Goal: Information Seeking & Learning: Compare options

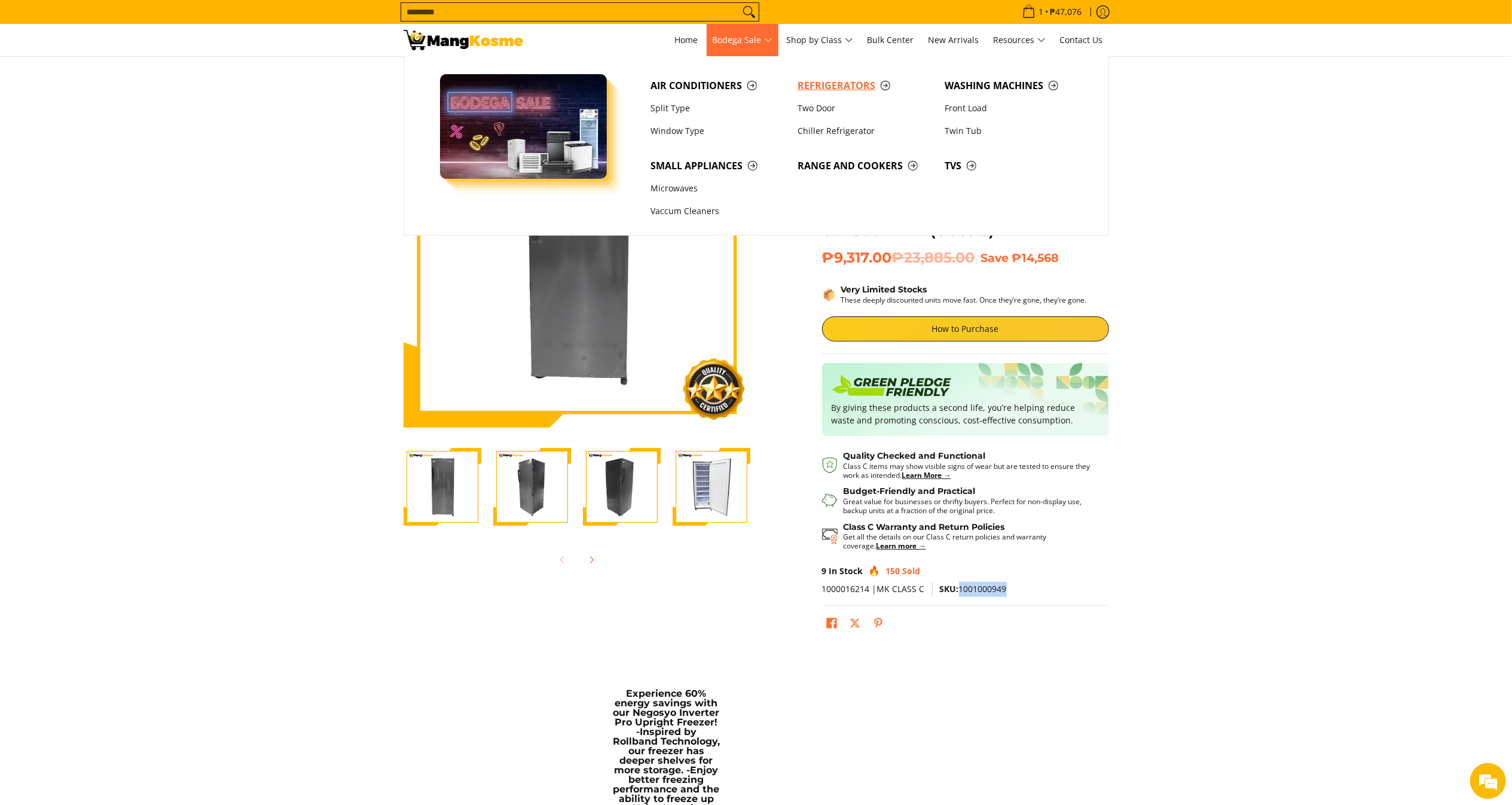
click at [835, 84] on span "Refrigerators" at bounding box center [865, 85] width 135 height 15
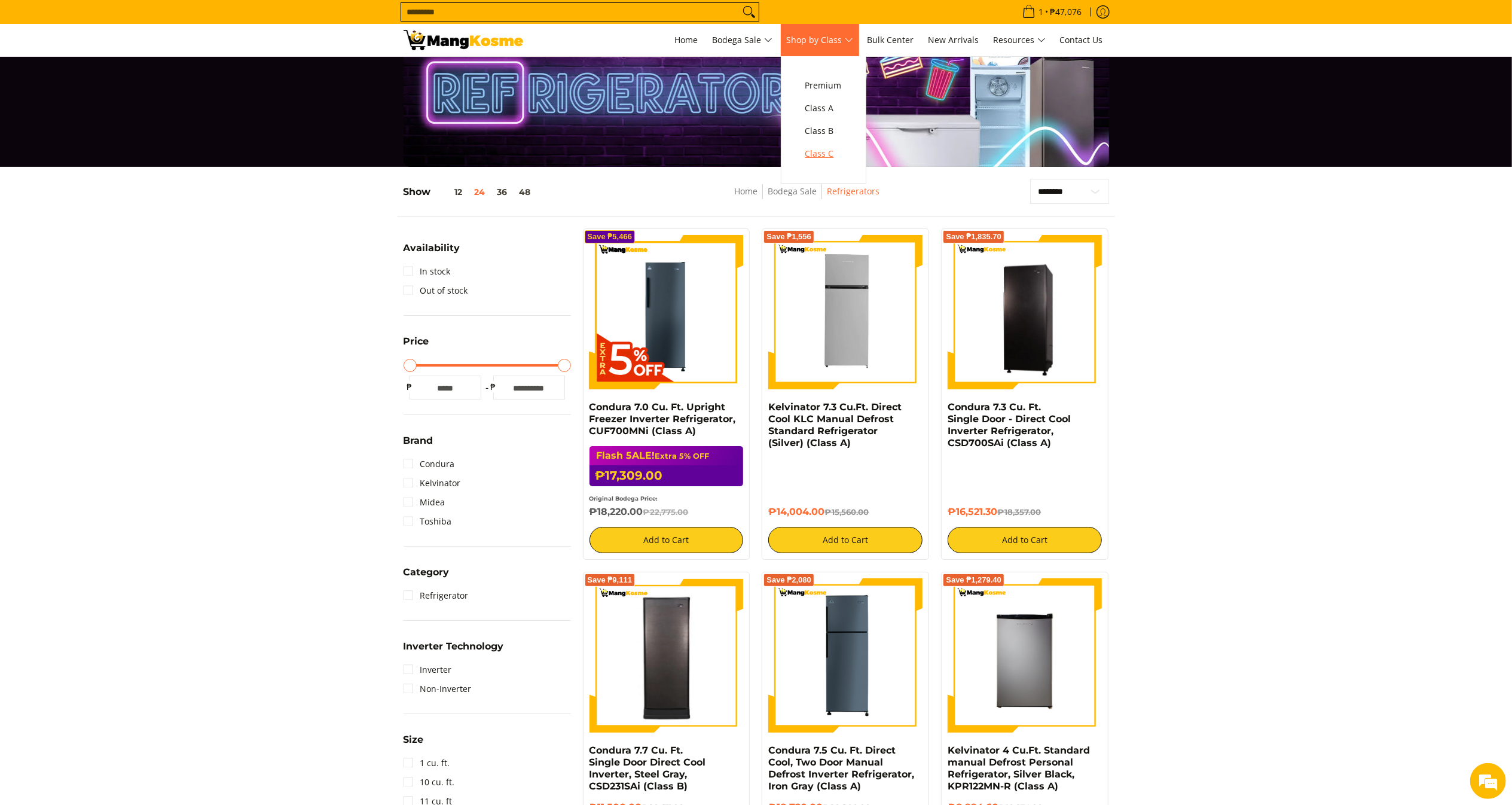
click at [836, 150] on span "Class C" at bounding box center [823, 153] width 37 height 15
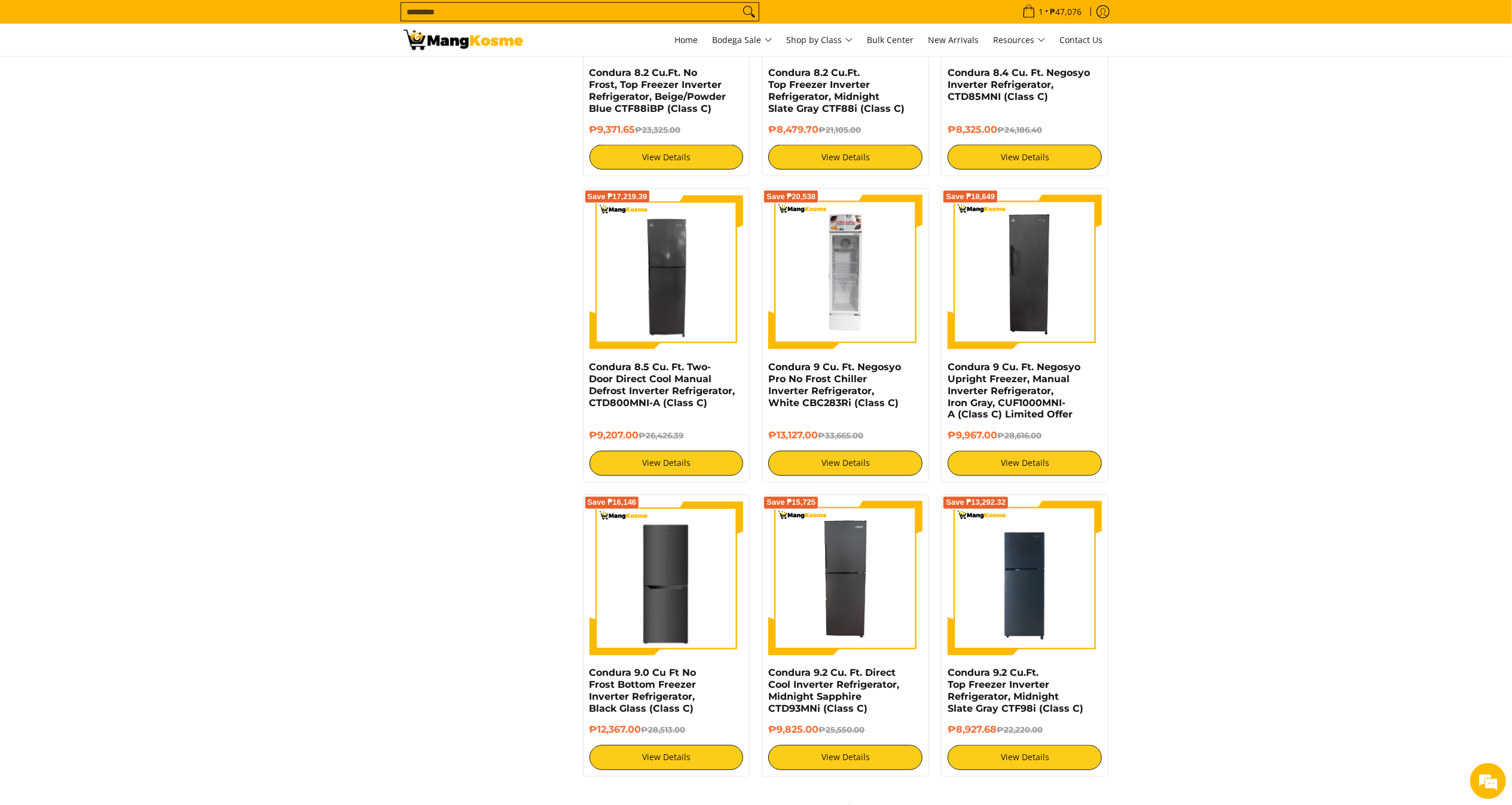
scroll to position [1893, 0]
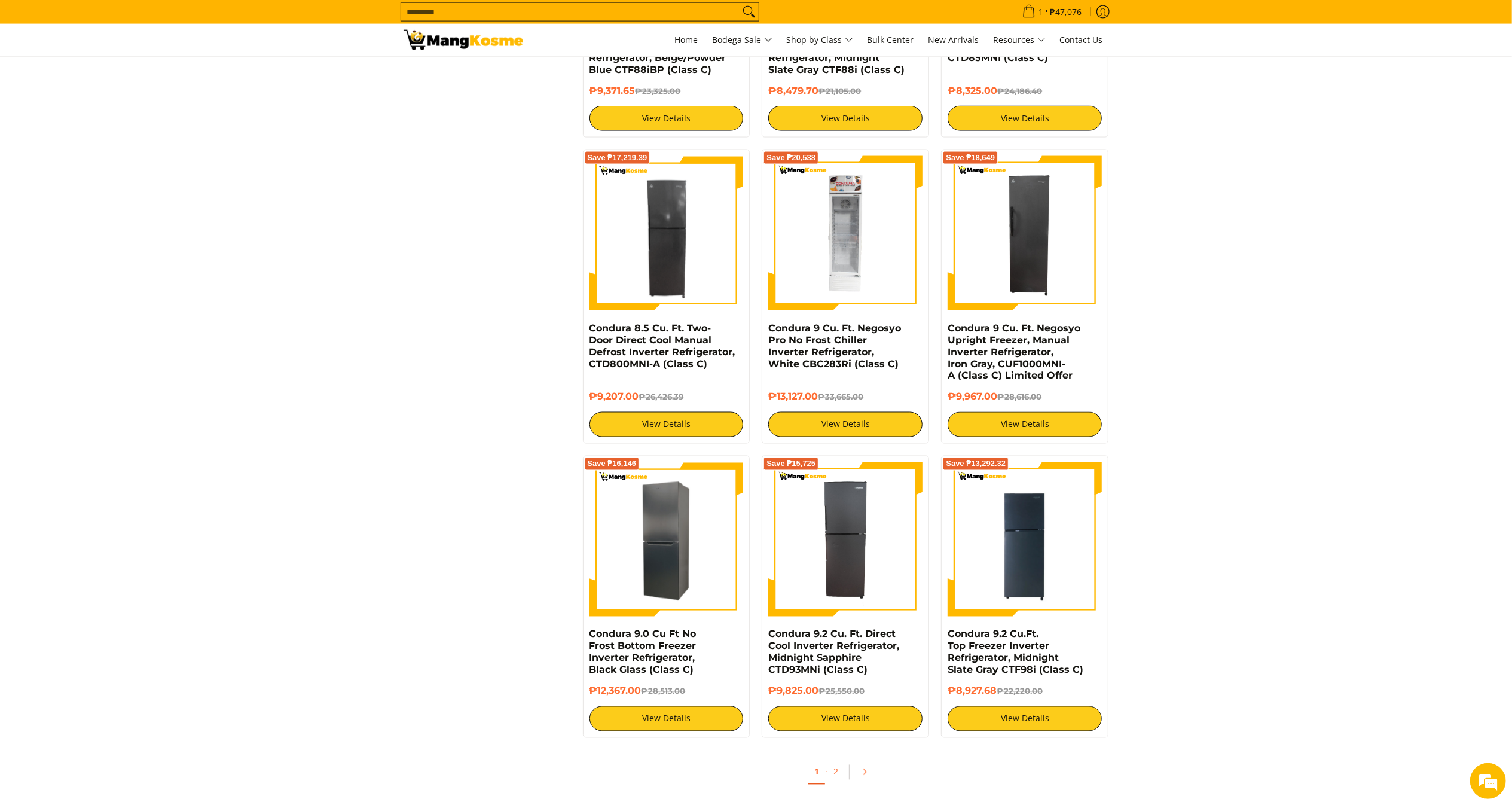
click at [628, 542] on img at bounding box center [666, 540] width 154 height 154
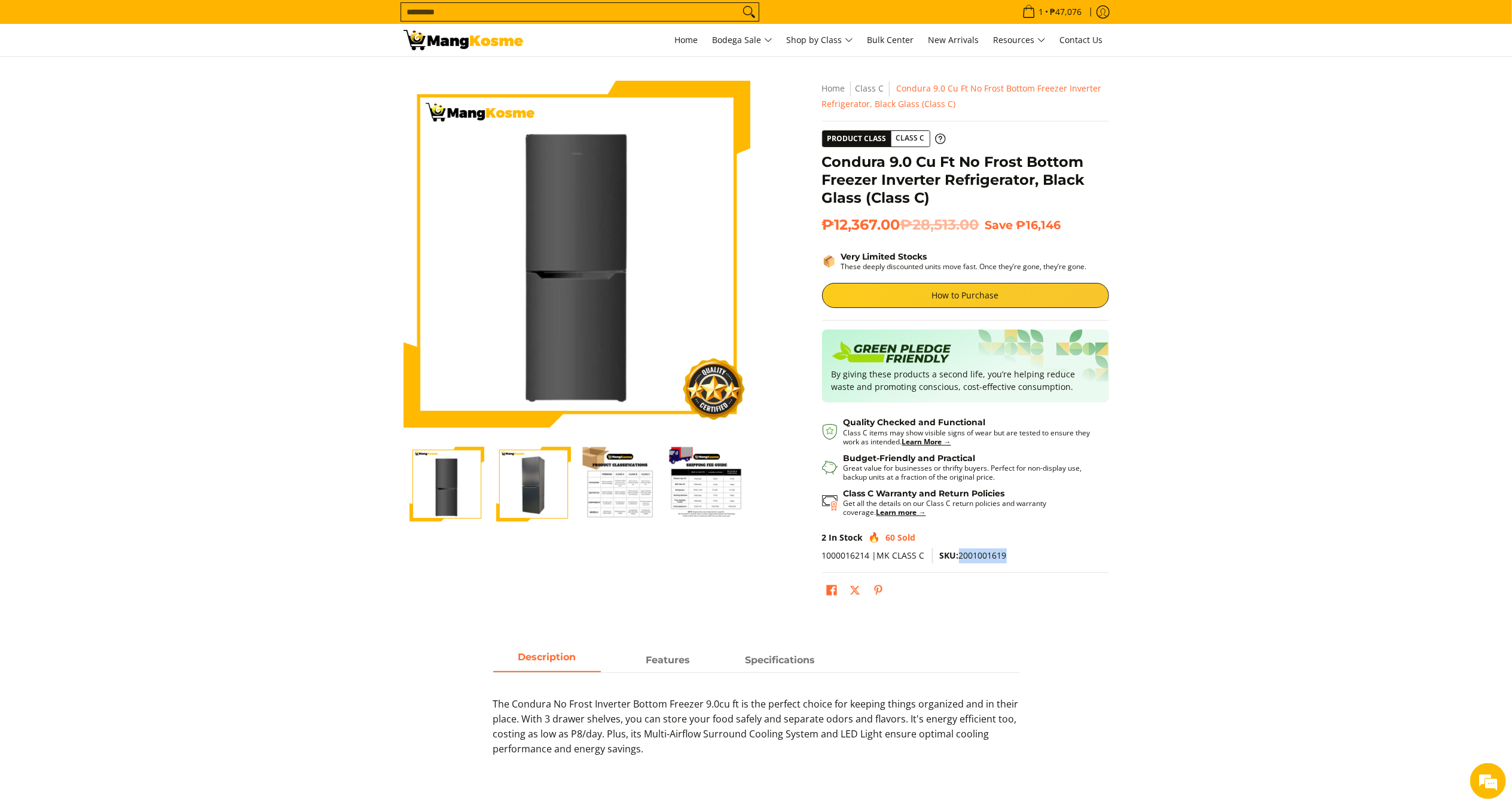
drag, startPoint x: 957, startPoint y: 555, endPoint x: 1025, endPoint y: 534, distance: 71.2
click at [1021, 552] on p "1000016214 |MK CLASS C SKU: 2001001619" at bounding box center [965, 560] width 287 height 25
copy span "2001001619"
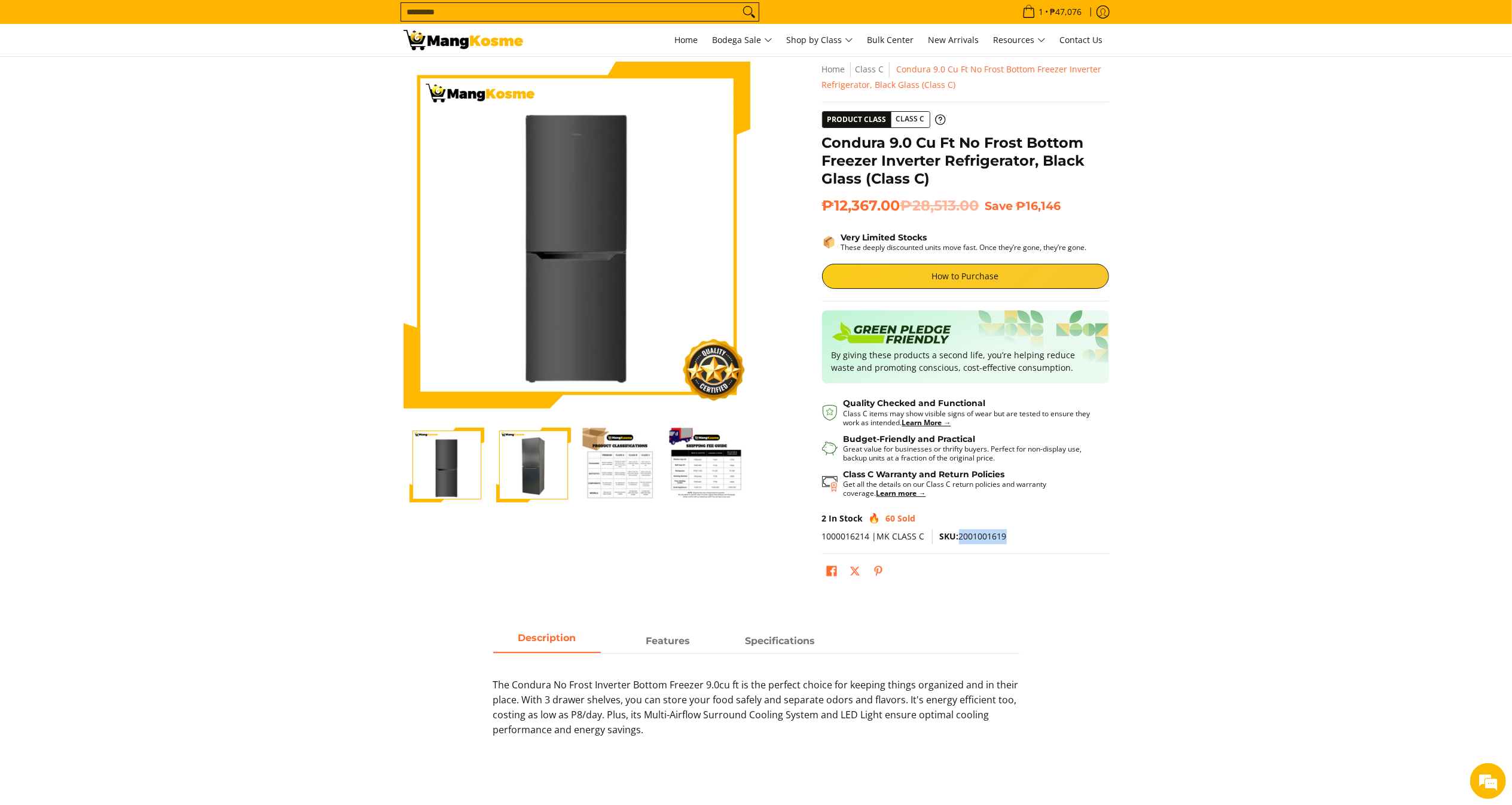
scroll to position [25, 0]
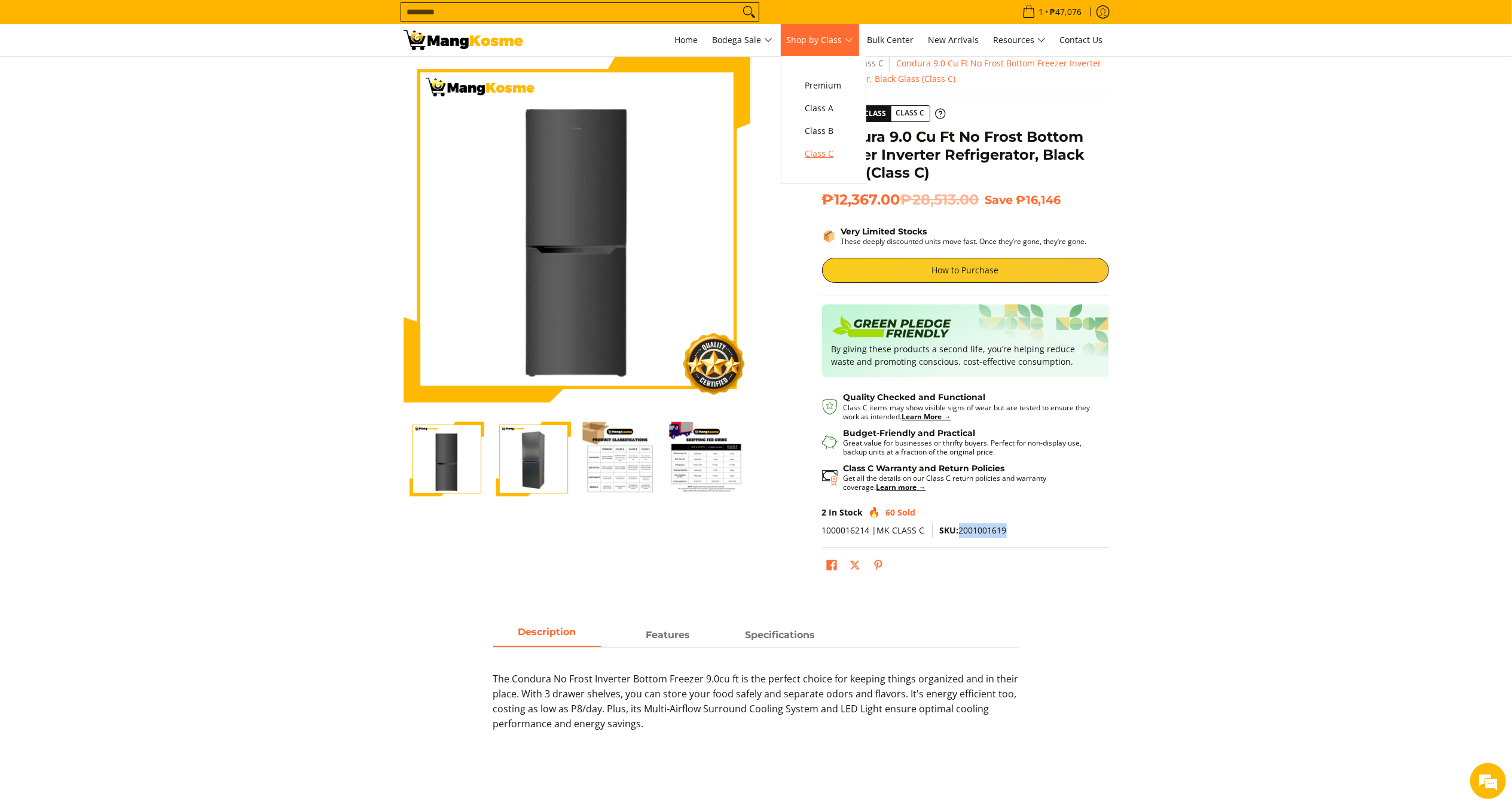
click at [830, 150] on span "Class C" at bounding box center [823, 153] width 37 height 15
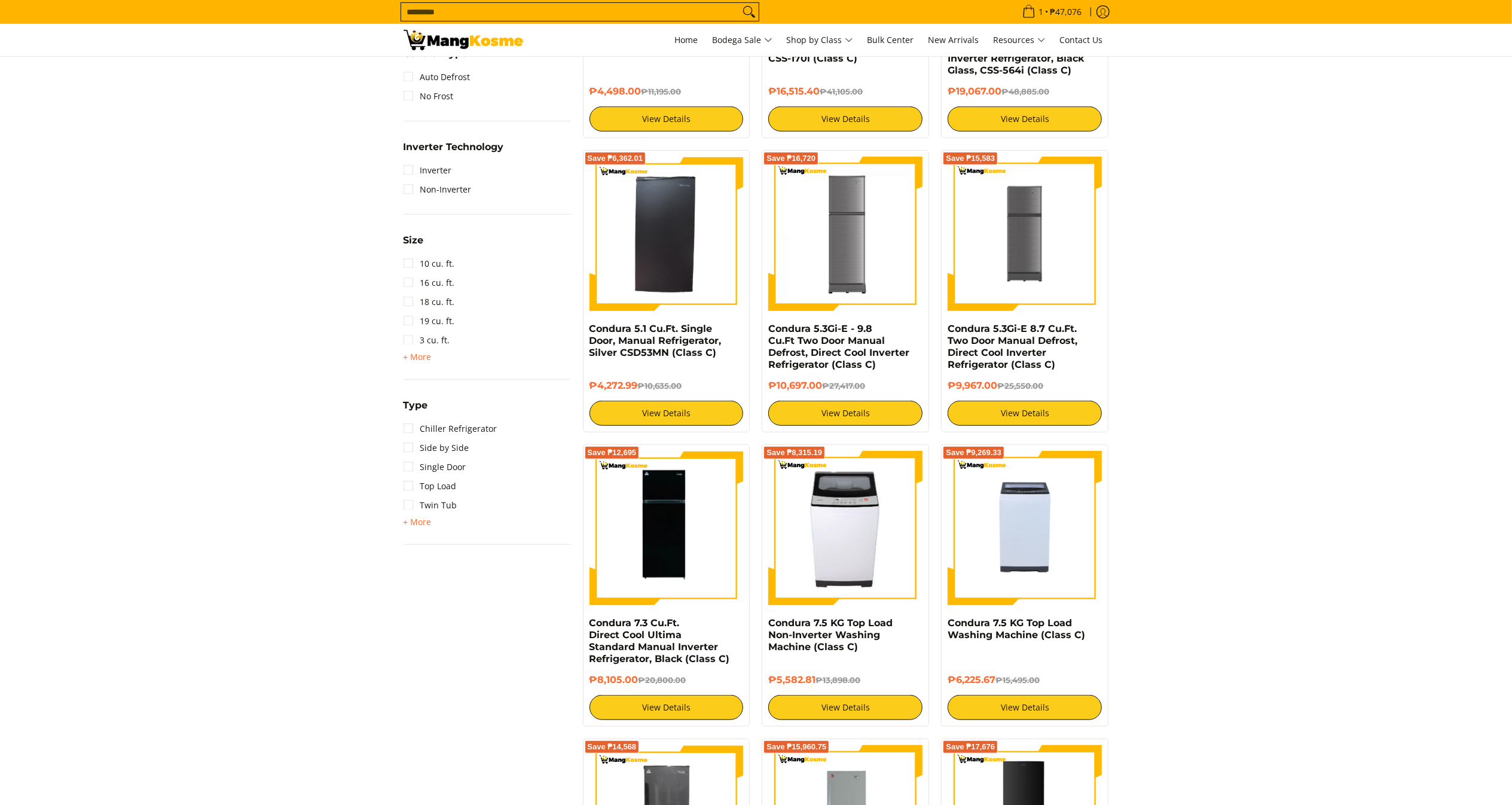
click at [1047, 236] on img at bounding box center [1025, 234] width 154 height 153
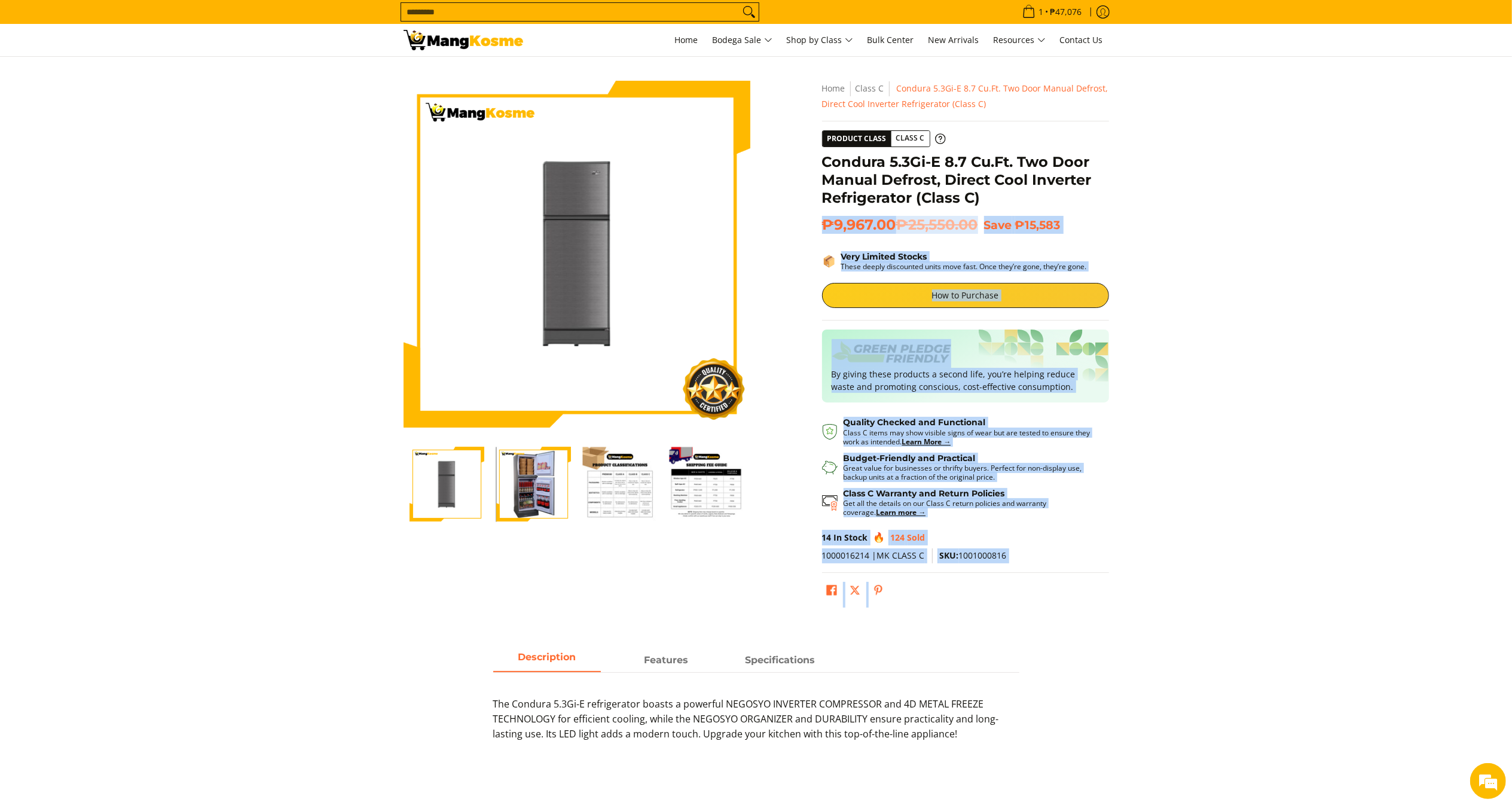
drag, startPoint x: 813, startPoint y: 167, endPoint x: 1059, endPoint y: 194, distance: 247.5
click at [1059, 194] on div "Skip to Main Content Enable zoom Disable zoom Enable zoom Disable zoom Home Cla…" at bounding box center [756, 349] width 717 height 538
click at [1235, 200] on section "Skip to Main Content Enable zoom Disable zoom Enable zoom Disable zoom Home Cla…" at bounding box center [756, 343] width 1512 height 574
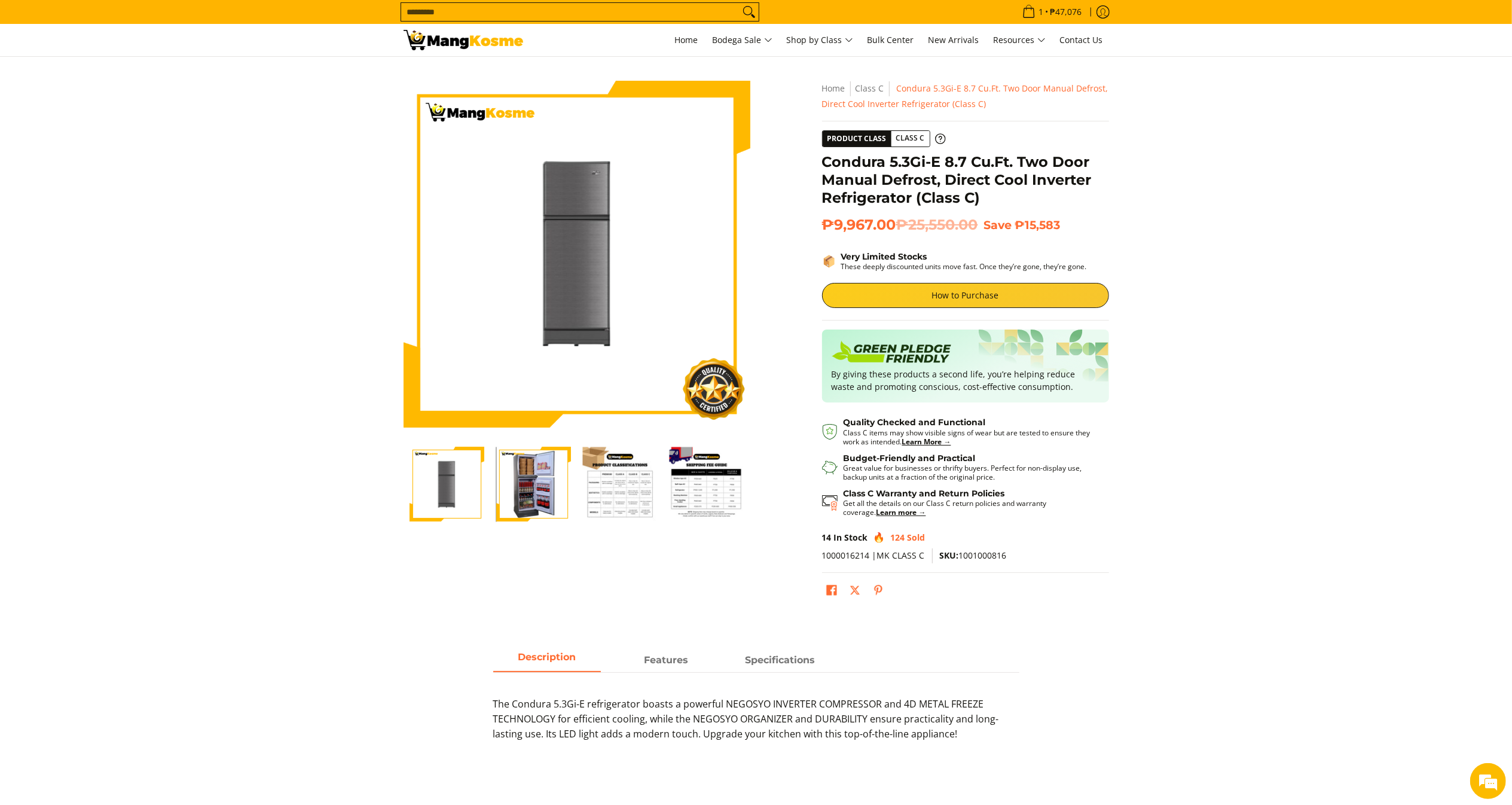
drag, startPoint x: 1100, startPoint y: 764, endPoint x: 1086, endPoint y: 666, distance: 99.0
click at [1096, 750] on div "Description Features Specifications The Condura 5.3Gi-E refrigerator boasts a p…" at bounding box center [756, 713] width 729 height 128
drag, startPoint x: 961, startPoint y: 552, endPoint x: 955, endPoint y: 558, distance: 8.5
click at [1014, 561] on p "1000016214 |MK CLASS C SKU: 1001000816" at bounding box center [965, 560] width 287 height 25
drag, startPoint x: 957, startPoint y: 552, endPoint x: 1035, endPoint y: 559, distance: 78.3
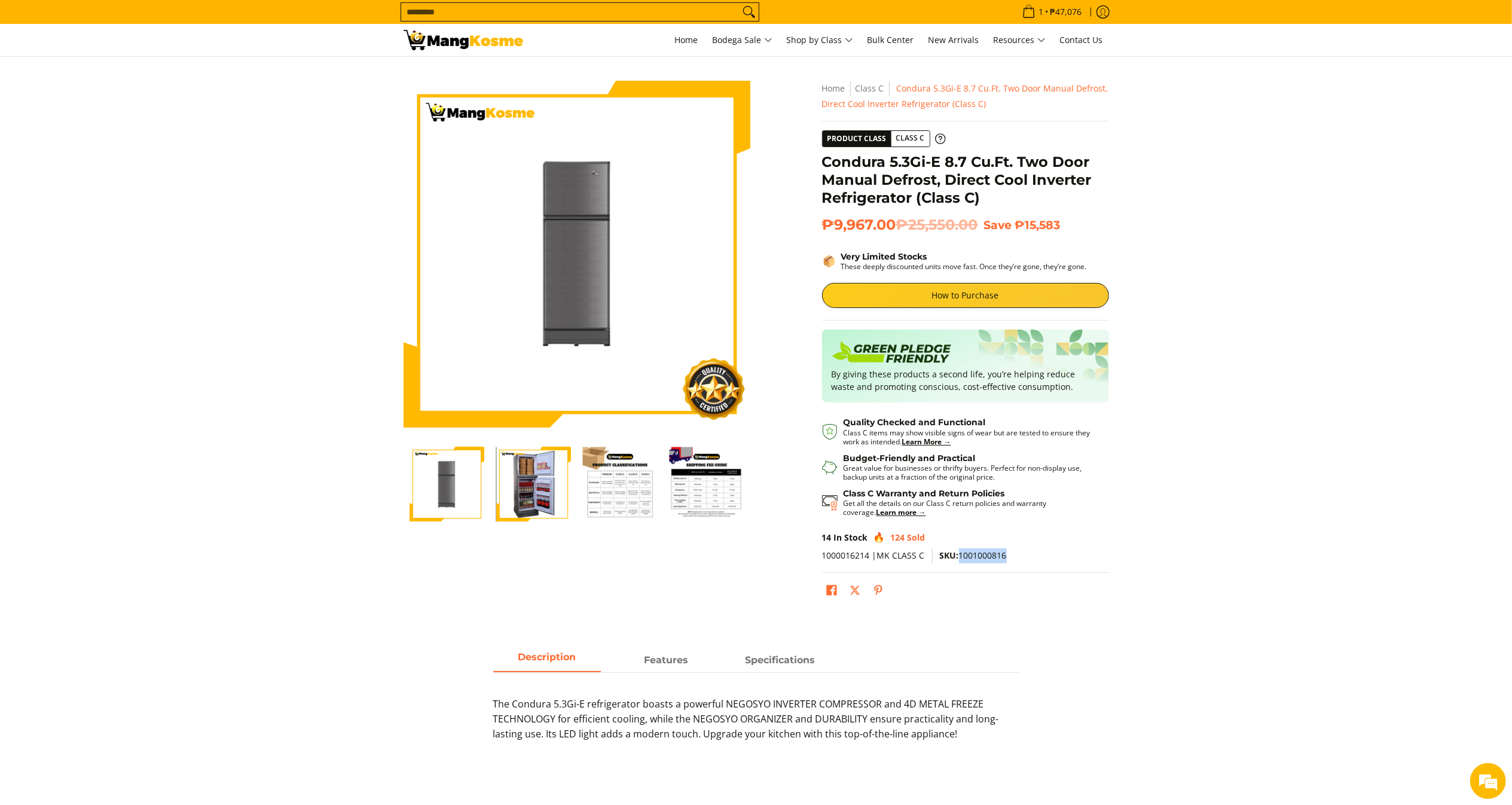
click at [1035, 559] on p "1000016214 |MK CLASS C SKU: 1001000816" at bounding box center [965, 560] width 287 height 25
copy span "1001000816"
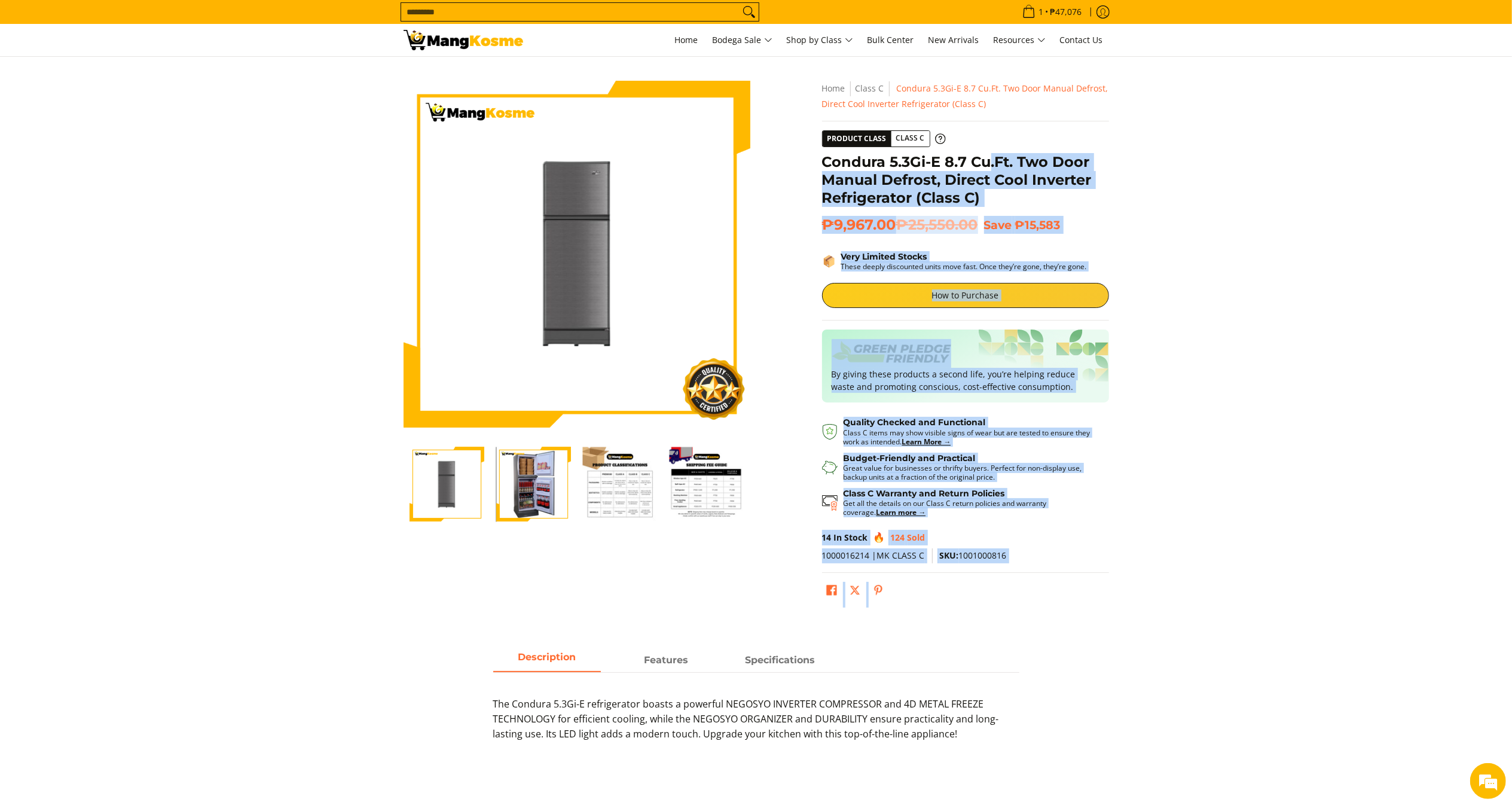
drag, startPoint x: 809, startPoint y: 148, endPoint x: 1093, endPoint y: 196, distance: 288.0
click at [1000, 170] on div "Skip to Main Content Enable zoom Disable zoom Enable zoom Disable zoom Home Cla…" at bounding box center [756, 349] width 717 height 538
click at [1272, 195] on section "Skip to Main Content Enable zoom Disable zoom Enable zoom Disable zoom Home Cla…" at bounding box center [756, 343] width 1512 height 574
drag, startPoint x: 938, startPoint y: 190, endPoint x: 946, endPoint y: 179, distance: 13.6
click at [819, 160] on div "**********" at bounding box center [965, 346] width 299 height 532
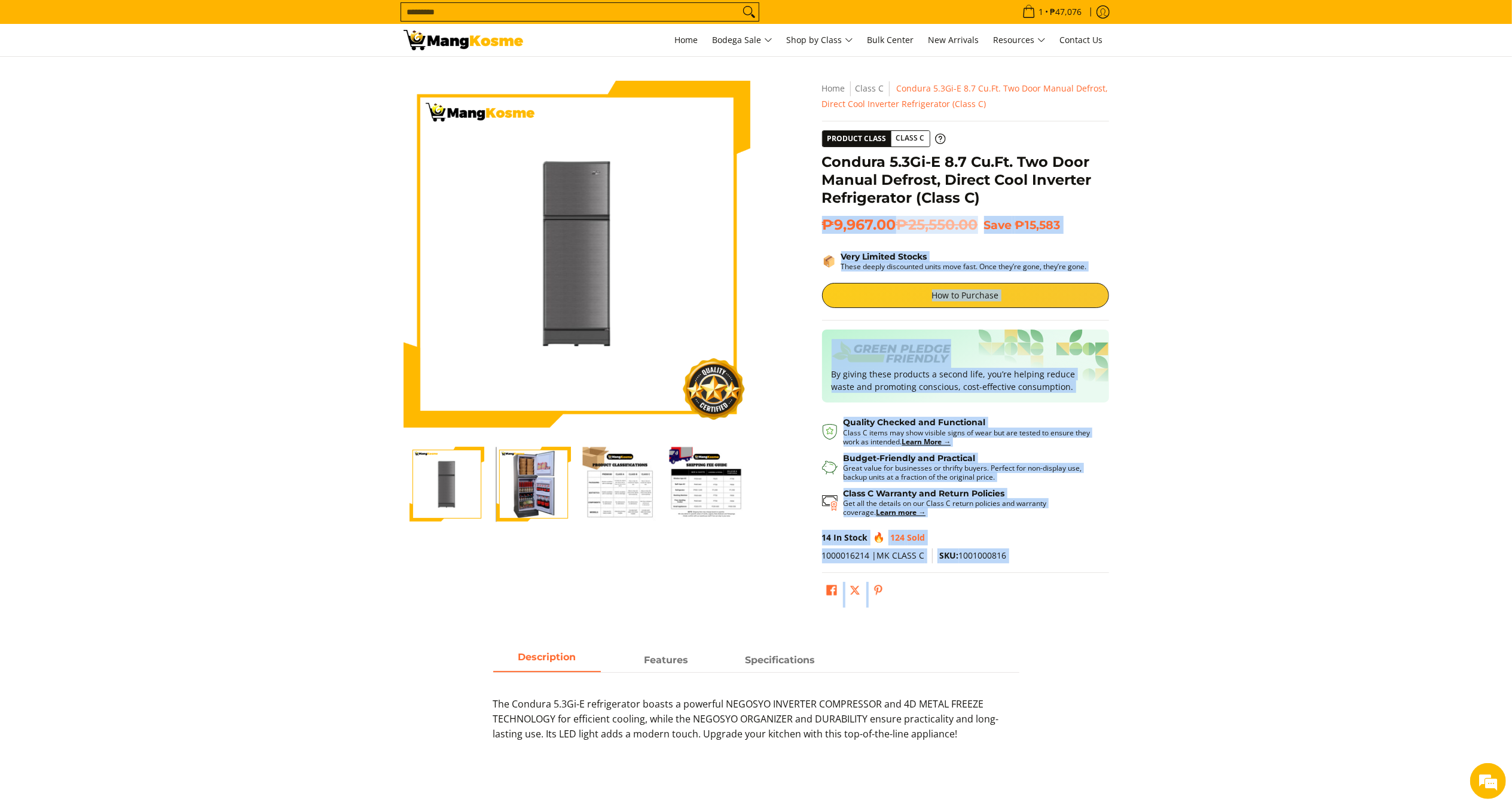
click at [1319, 253] on section "Skip to Main Content Enable zoom Disable zoom Enable zoom Disable zoom Home Cla…" at bounding box center [756, 343] width 1512 height 574
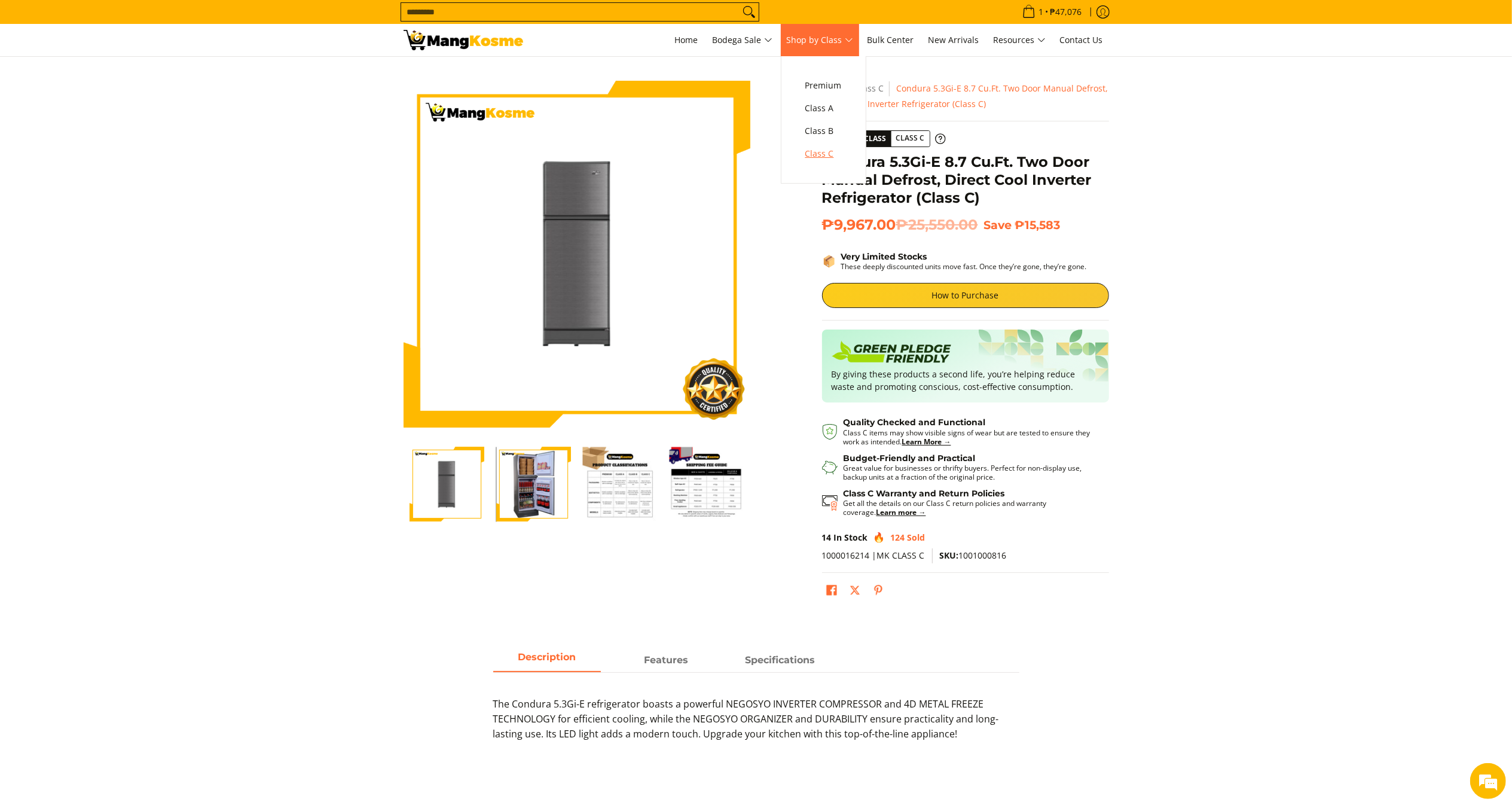
click at [826, 147] on span "Class C" at bounding box center [823, 153] width 37 height 15
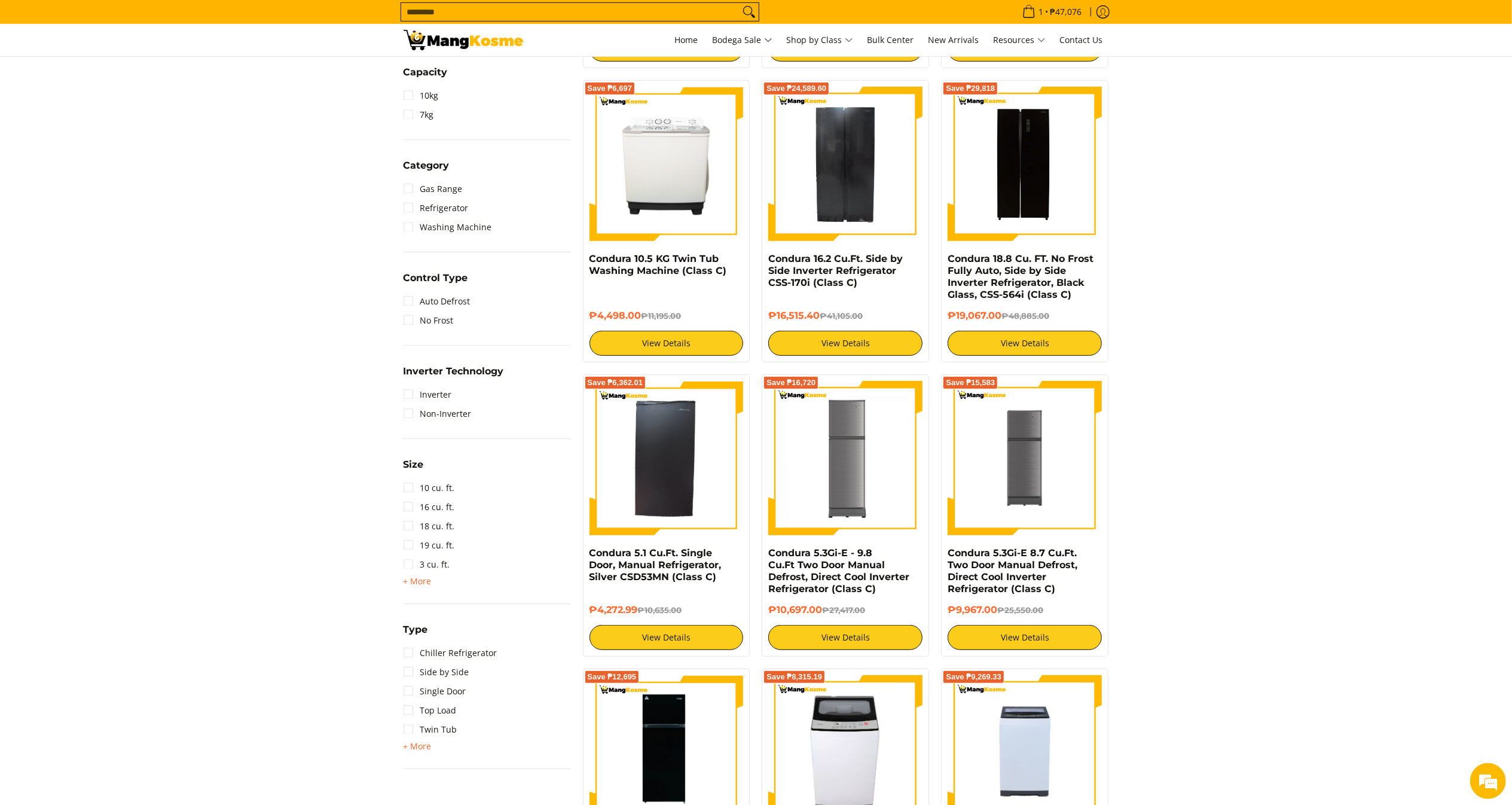
scroll to position [474, 0]
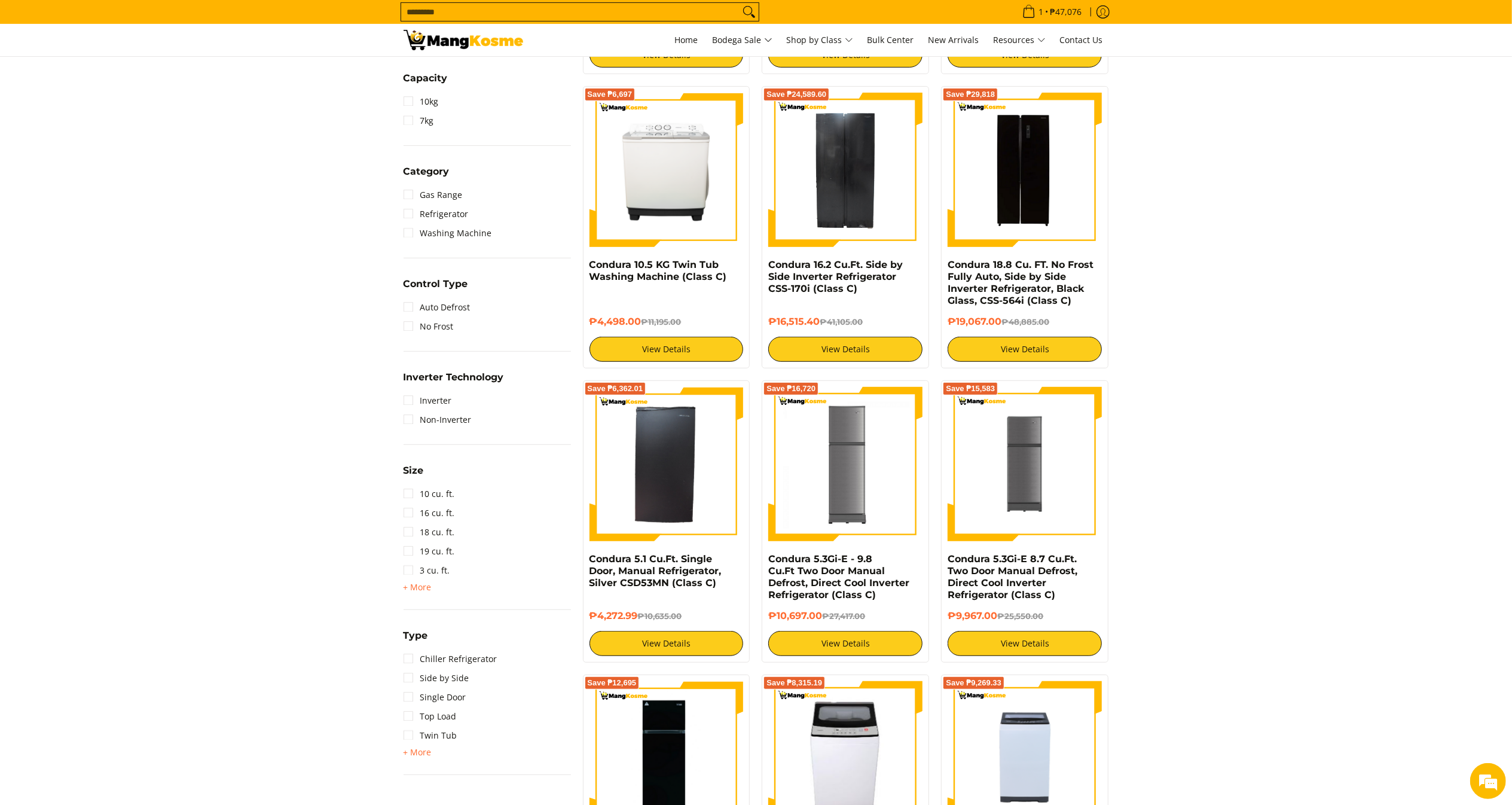
drag, startPoint x: 1529, startPoint y: 142, endPoint x: 1521, endPoint y: 260, distance: 118.3
click at [625, 474] on img at bounding box center [666, 464] width 154 height 154
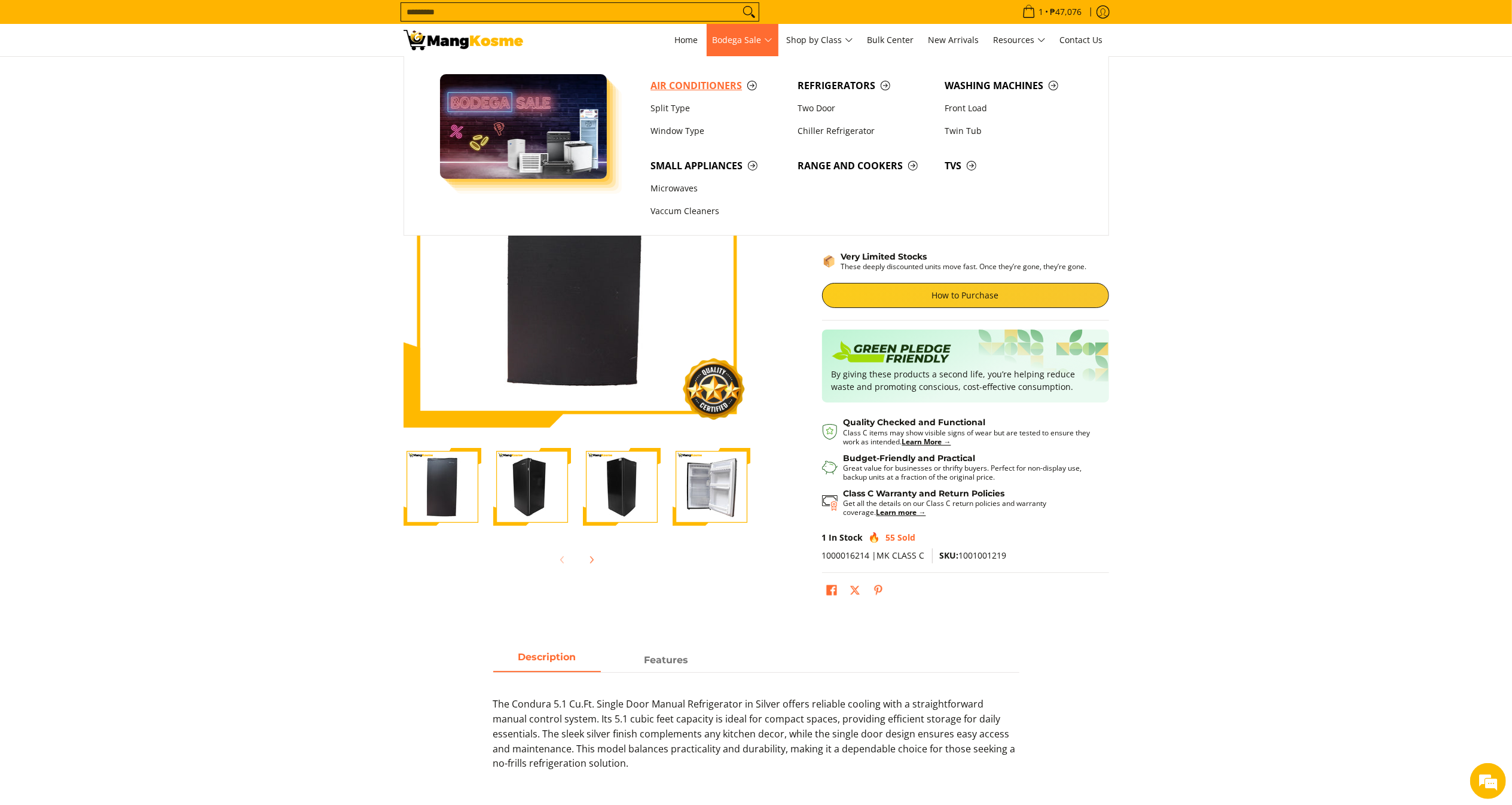
click at [710, 90] on span "Air Conditioners" at bounding box center [718, 85] width 135 height 15
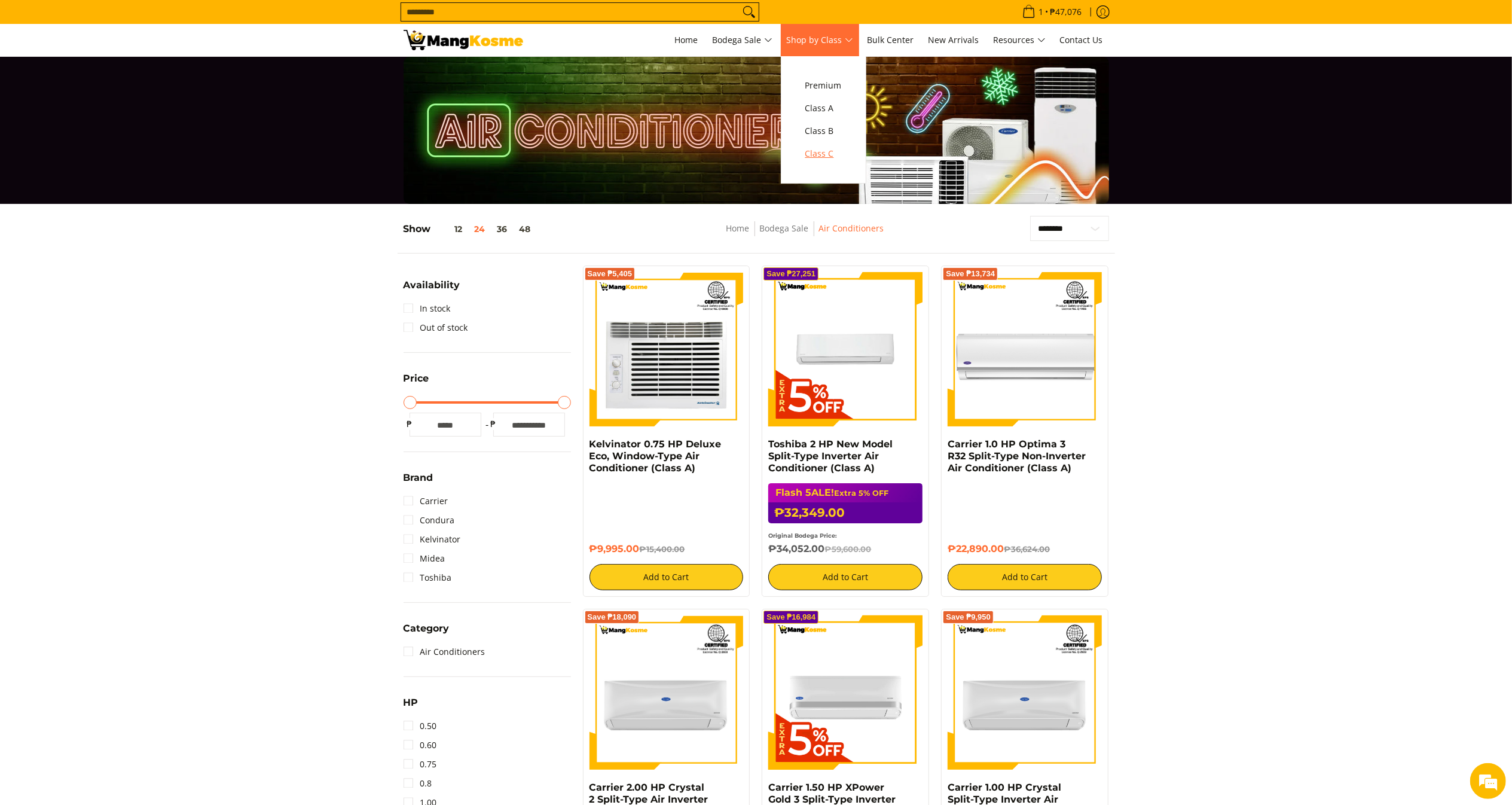
click at [833, 147] on span "Class C" at bounding box center [823, 153] width 37 height 15
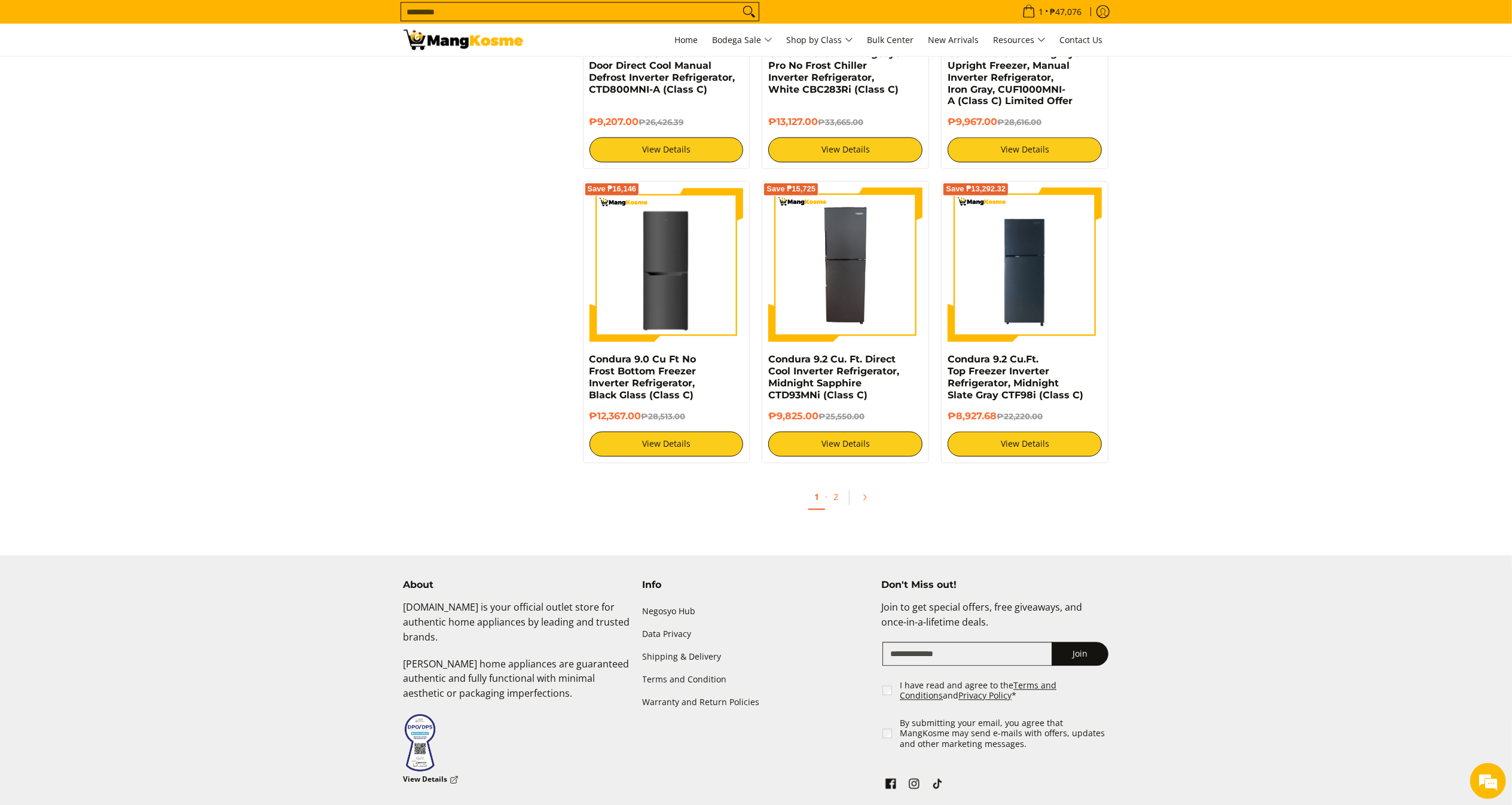
scroll to position [2257, 0]
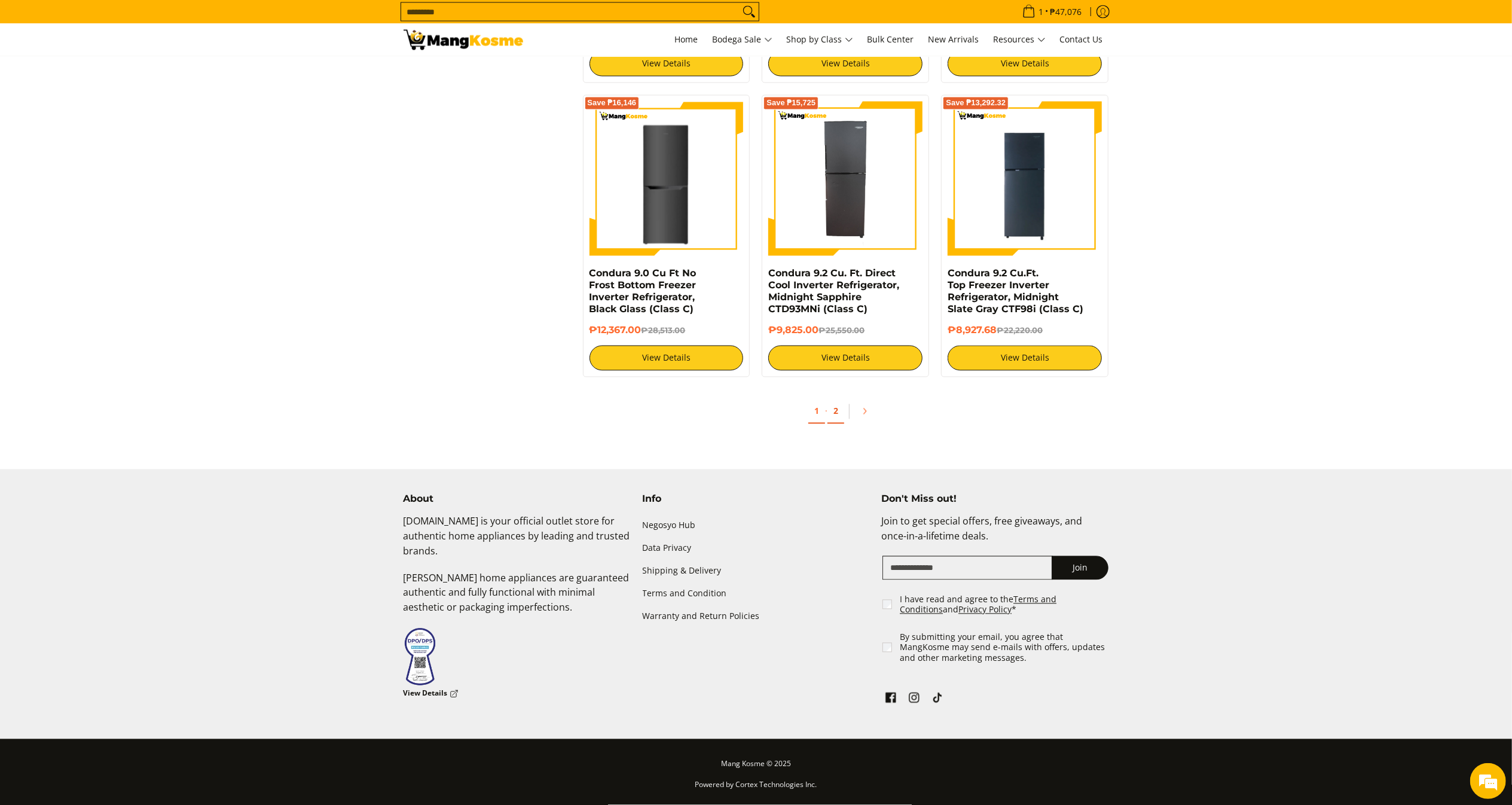
click at [833, 424] on link "2" at bounding box center [836, 411] width 17 height 25
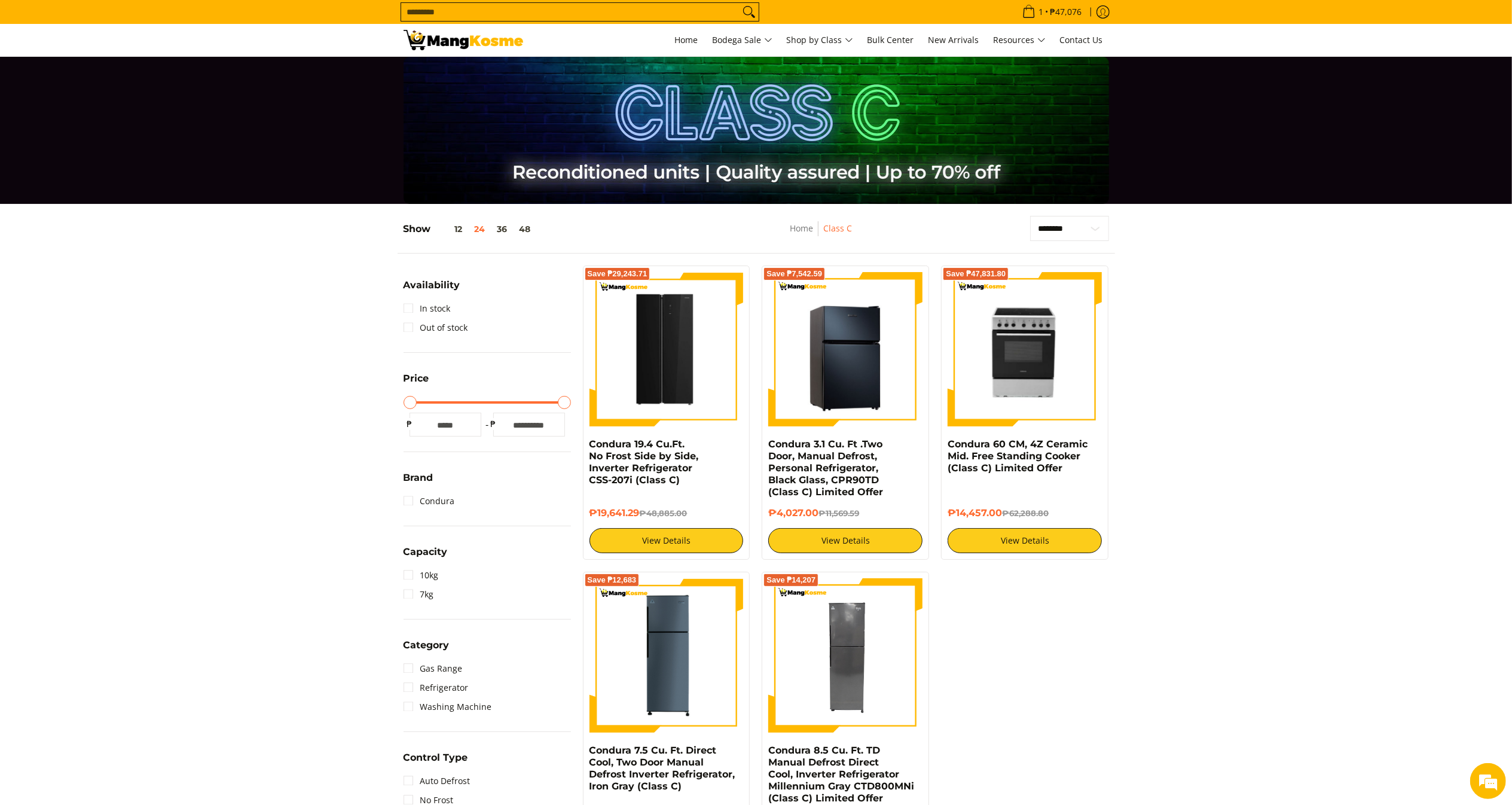
click at [882, 368] on img at bounding box center [845, 349] width 154 height 154
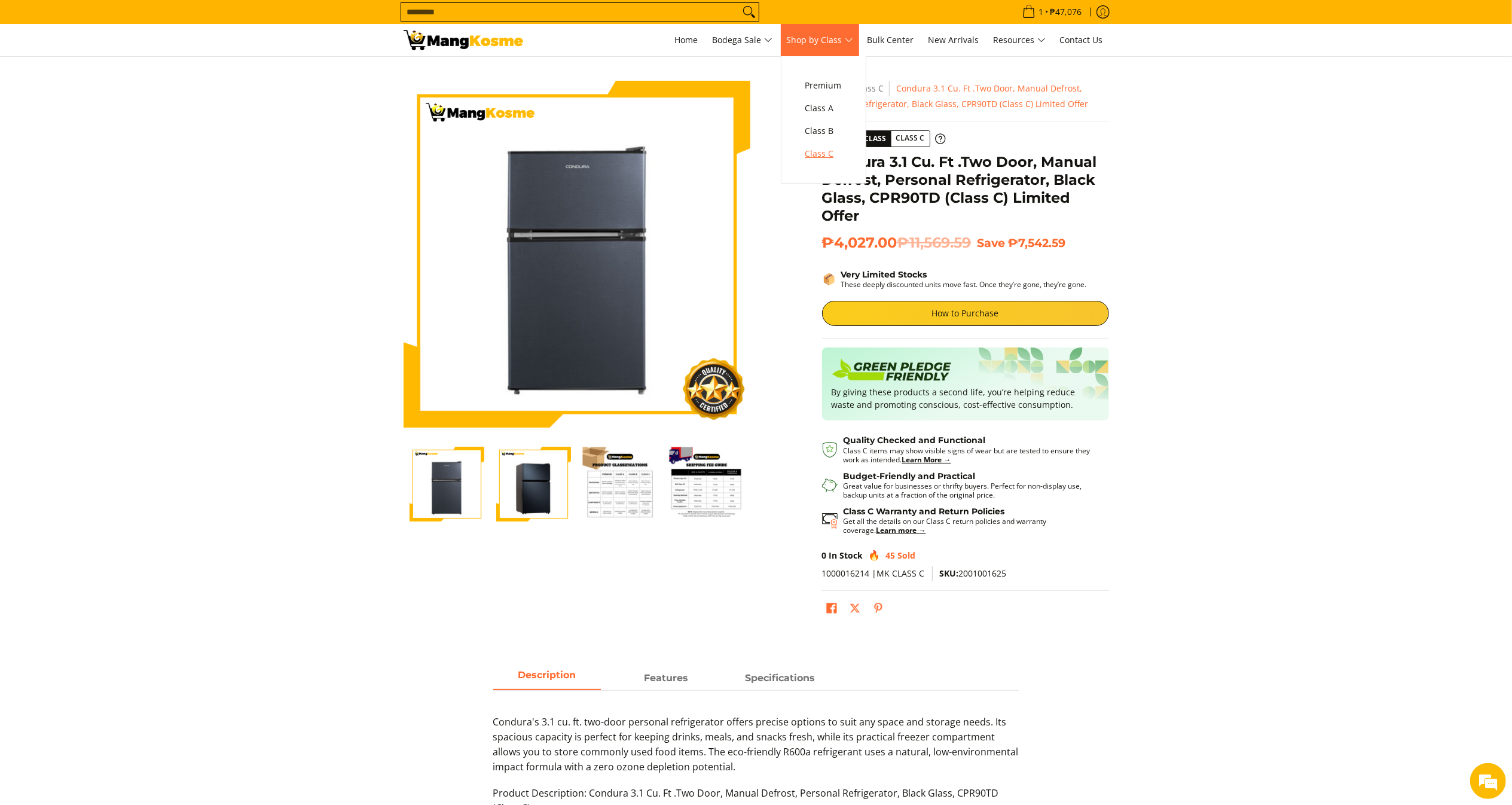
click at [825, 148] on span "Class C" at bounding box center [823, 153] width 37 height 15
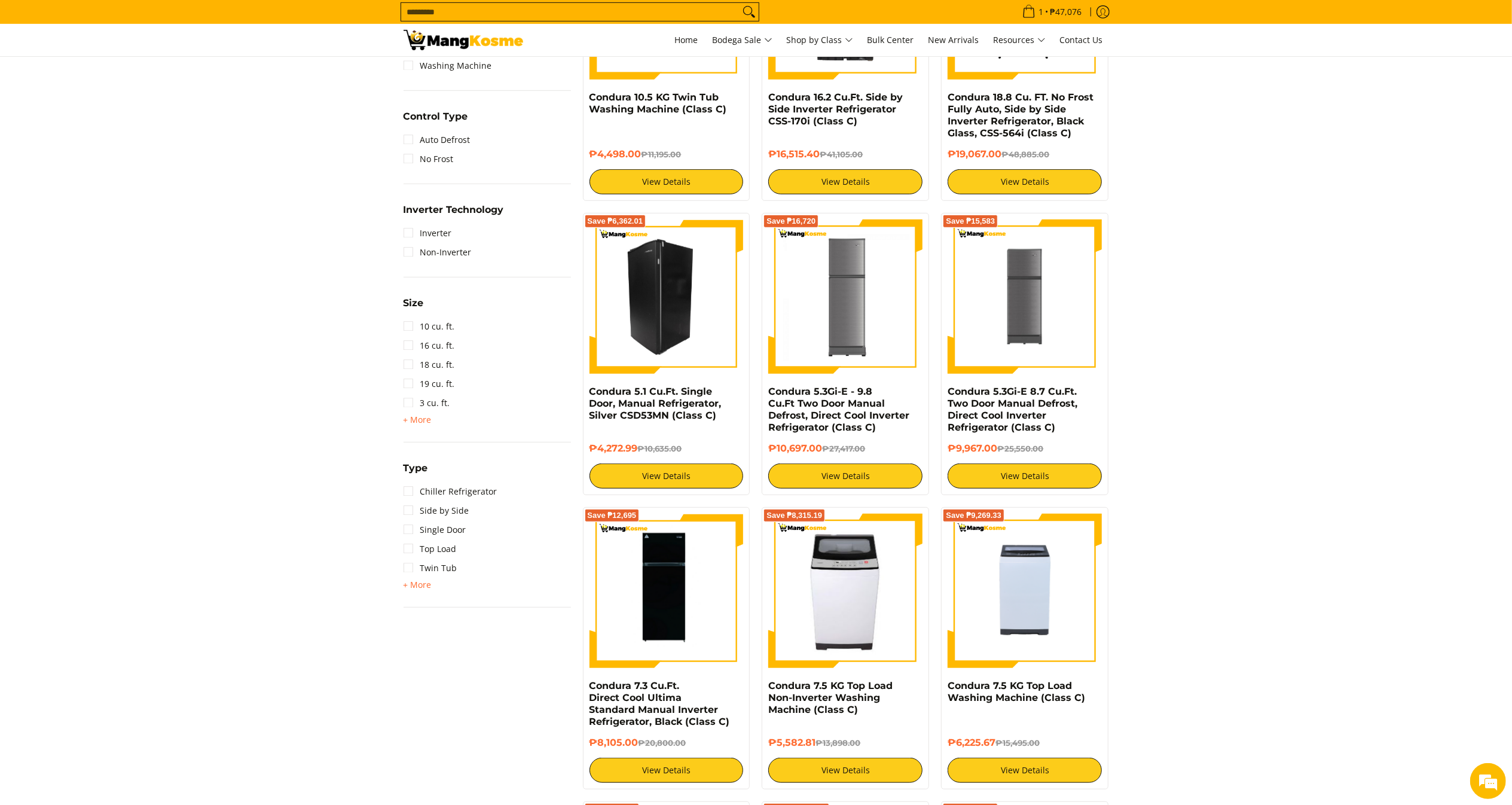
click at [632, 299] on img at bounding box center [666, 296] width 154 height 154
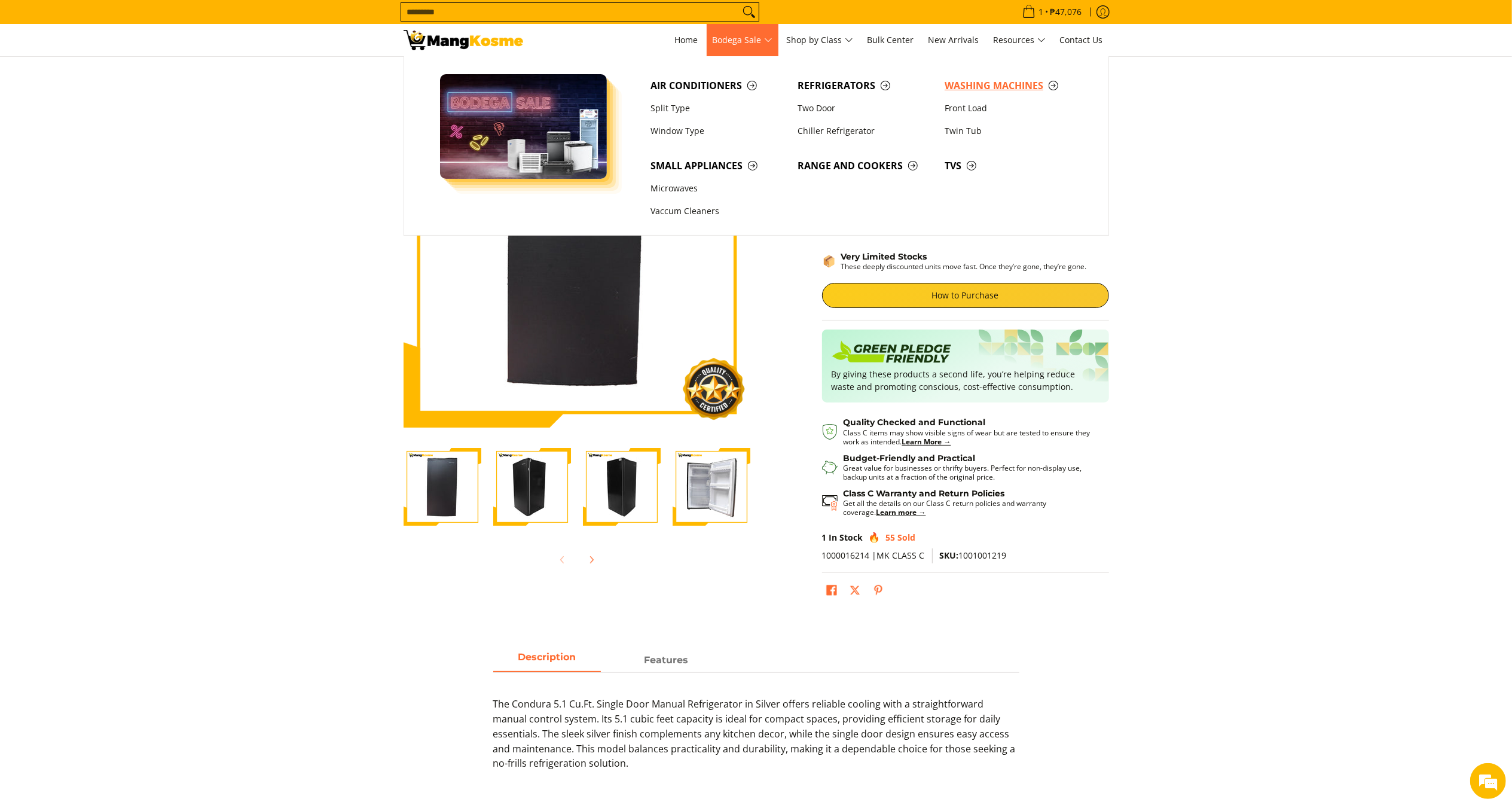
click at [1035, 81] on span "Washing Machines" at bounding box center [1012, 85] width 135 height 15
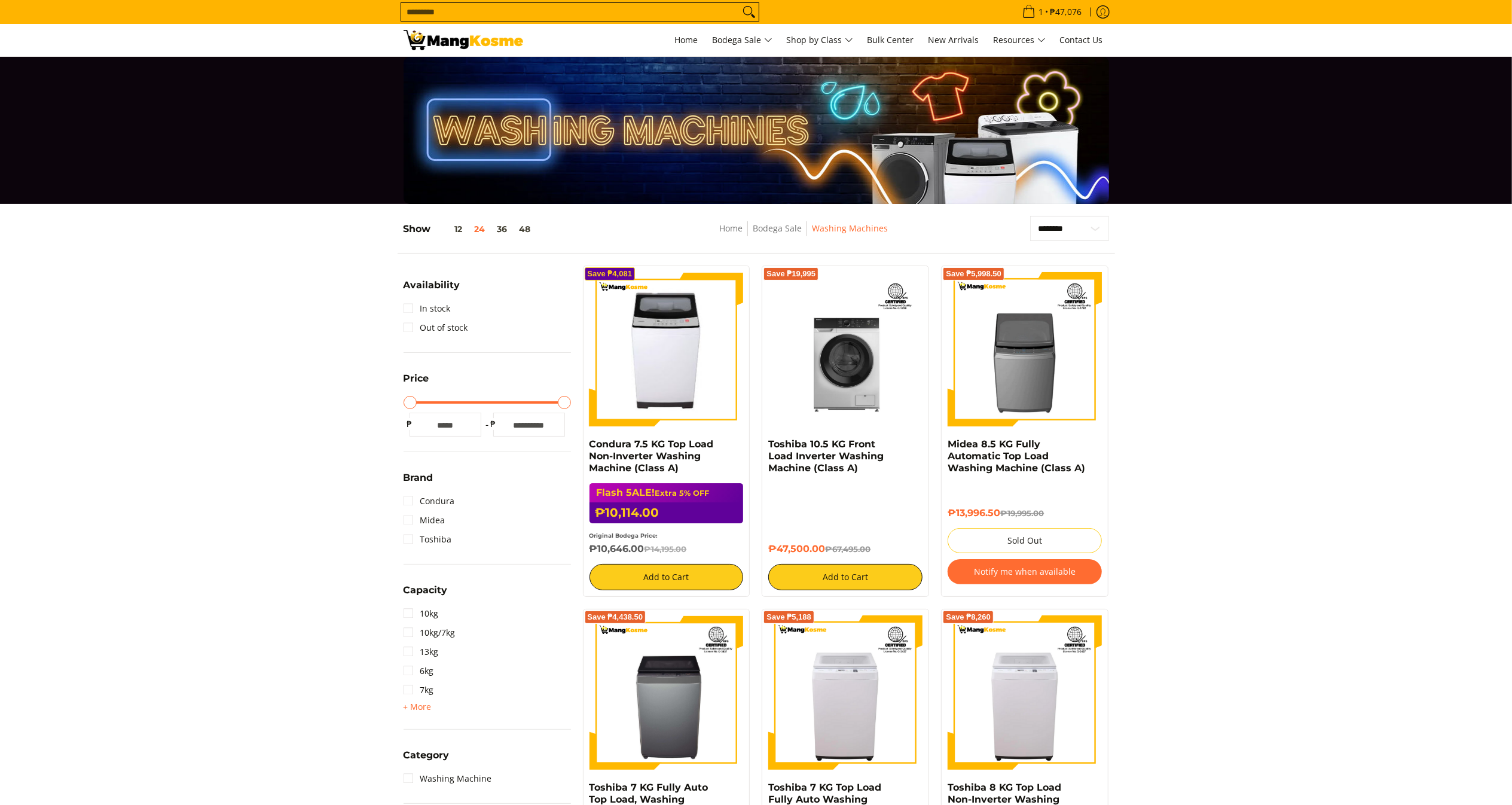
click at [692, 381] on img at bounding box center [666, 349] width 145 height 154
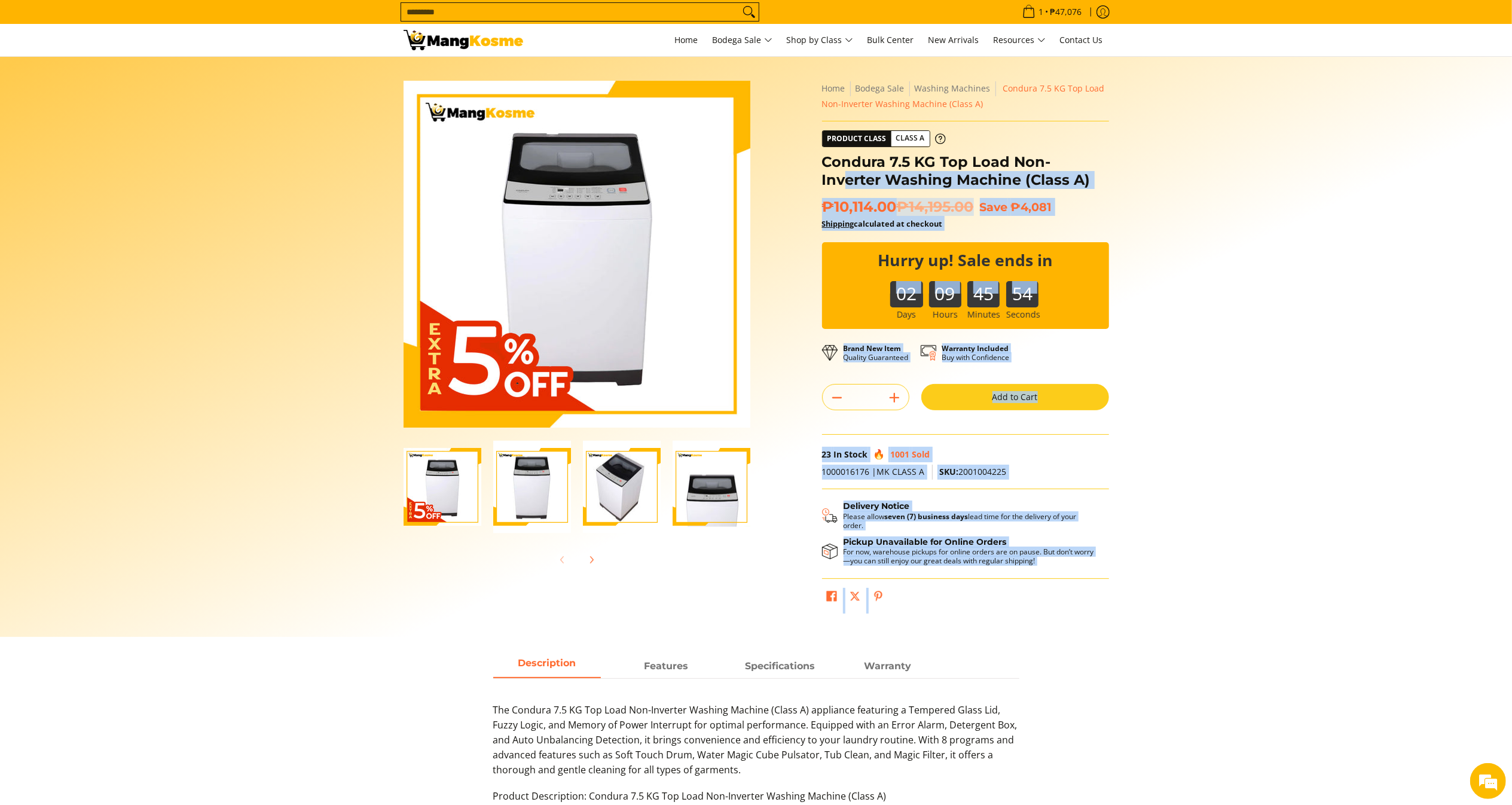
drag, startPoint x: 813, startPoint y: 146, endPoint x: 1074, endPoint y: 158, distance: 261.3
click at [1074, 158] on div "Skip to Main Content Enable zoom Disable zoom Enable zoom Disable zoom Enable z…" at bounding box center [756, 352] width 717 height 544
click at [1297, 203] on section "Skip to Main Content Enable zoom Disable zoom Enable zoom Disable zoom Enable z…" at bounding box center [756, 346] width 1512 height 580
drag, startPoint x: 1026, startPoint y: 170, endPoint x: 897, endPoint y: 177, distance: 129.2
click at [807, 159] on div "Skip to Main Content Enable zoom Disable zoom Enable zoom Disable zoom Enable z…" at bounding box center [756, 352] width 717 height 544
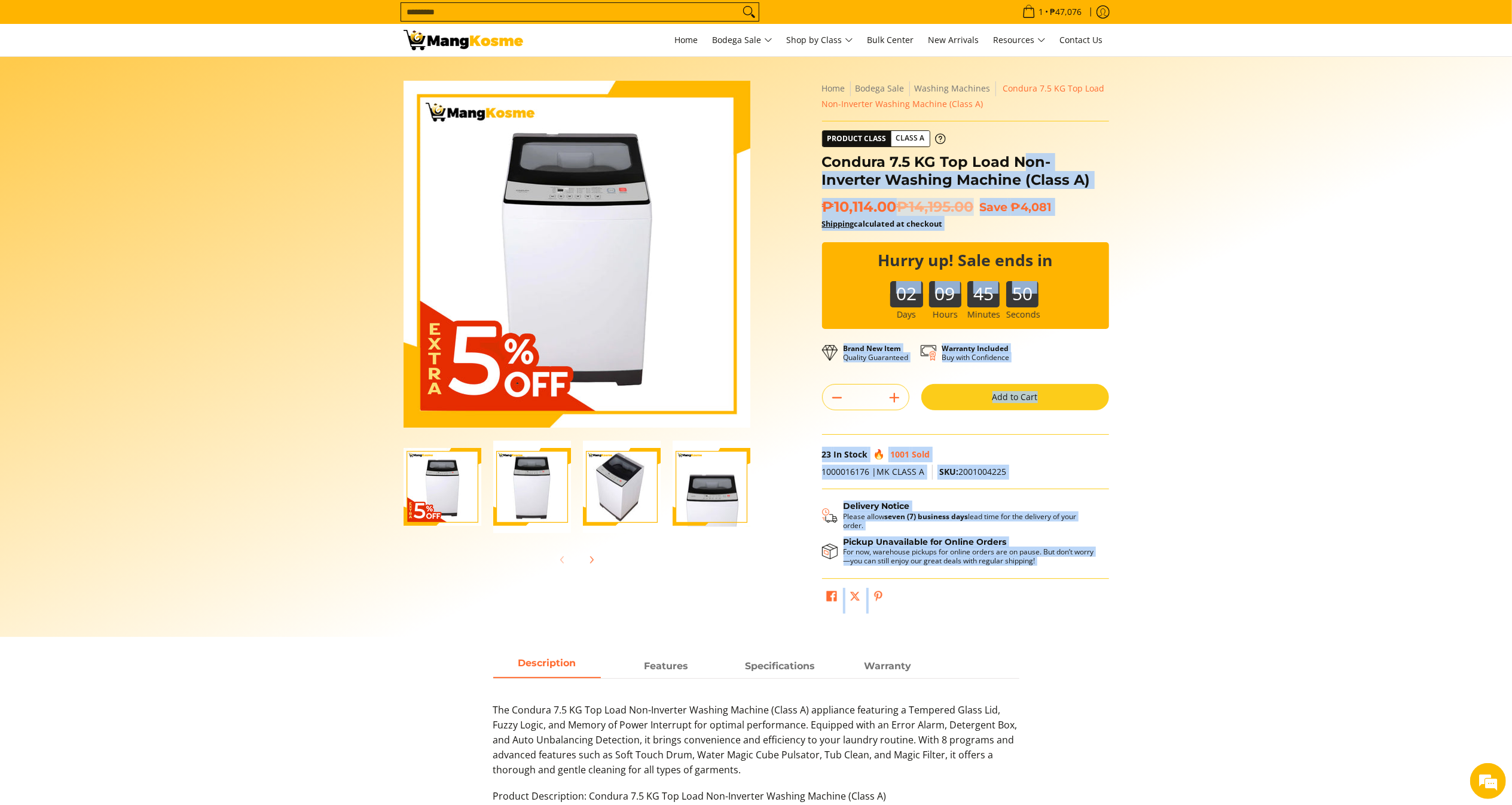
click at [1036, 182] on h1 "Condura 7.5 KG Top Load Non-Inverter Washing Machine (Class A)" at bounding box center [965, 171] width 287 height 36
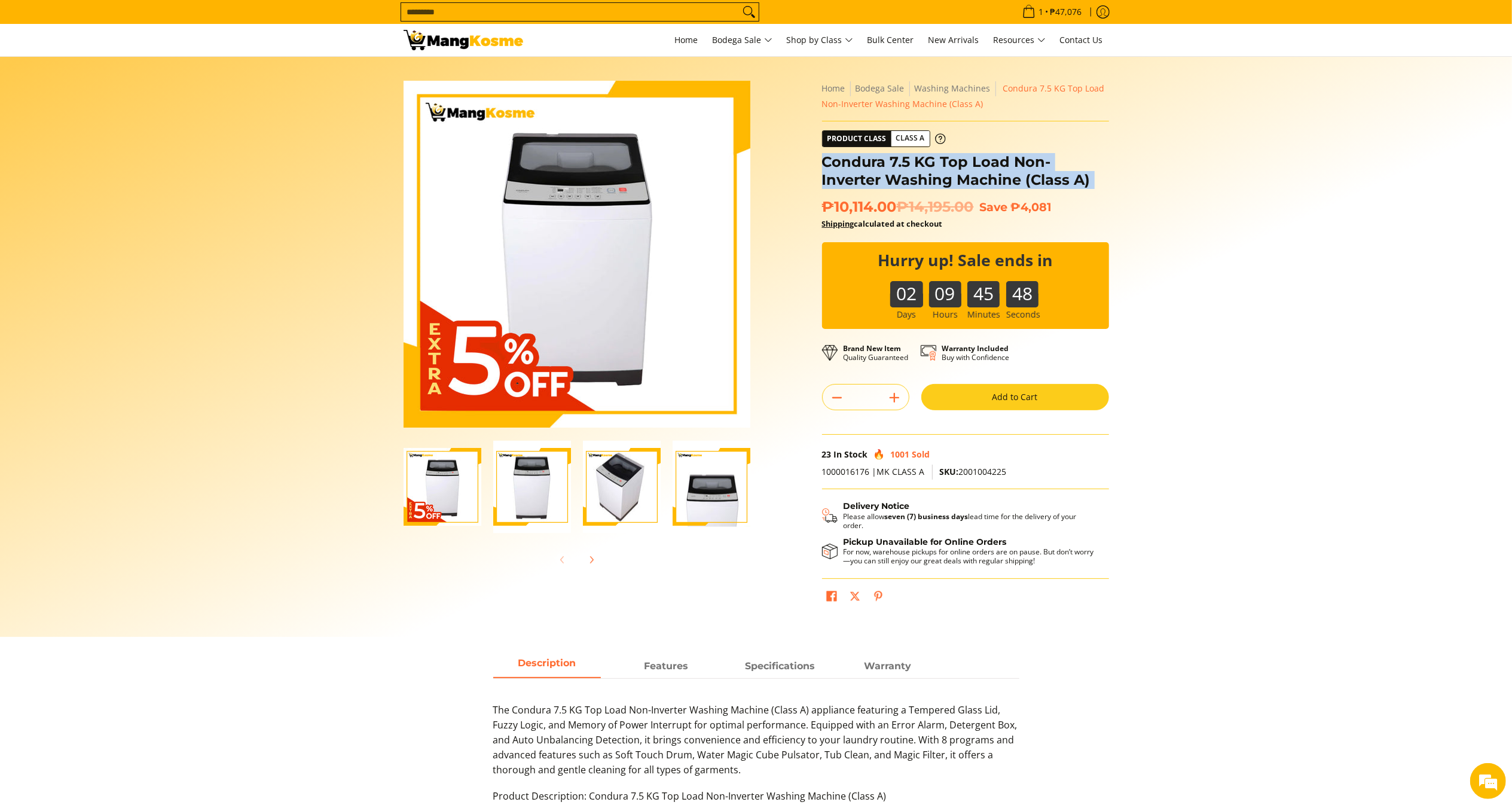
drag, startPoint x: 1037, startPoint y: 179, endPoint x: 821, endPoint y: 158, distance: 217.0
click at [822, 158] on h1 "Condura 7.5 KG Top Load Non-Inverter Washing Machine (Class A)" at bounding box center [965, 171] width 287 height 36
drag, startPoint x: 892, startPoint y: 214, endPoint x: 830, endPoint y: 205, distance: 62.6
click at [830, 205] on span "₱10,114.00 ₱14,195.00" at bounding box center [897, 206] width 152 height 18
copy span "10,114.00"
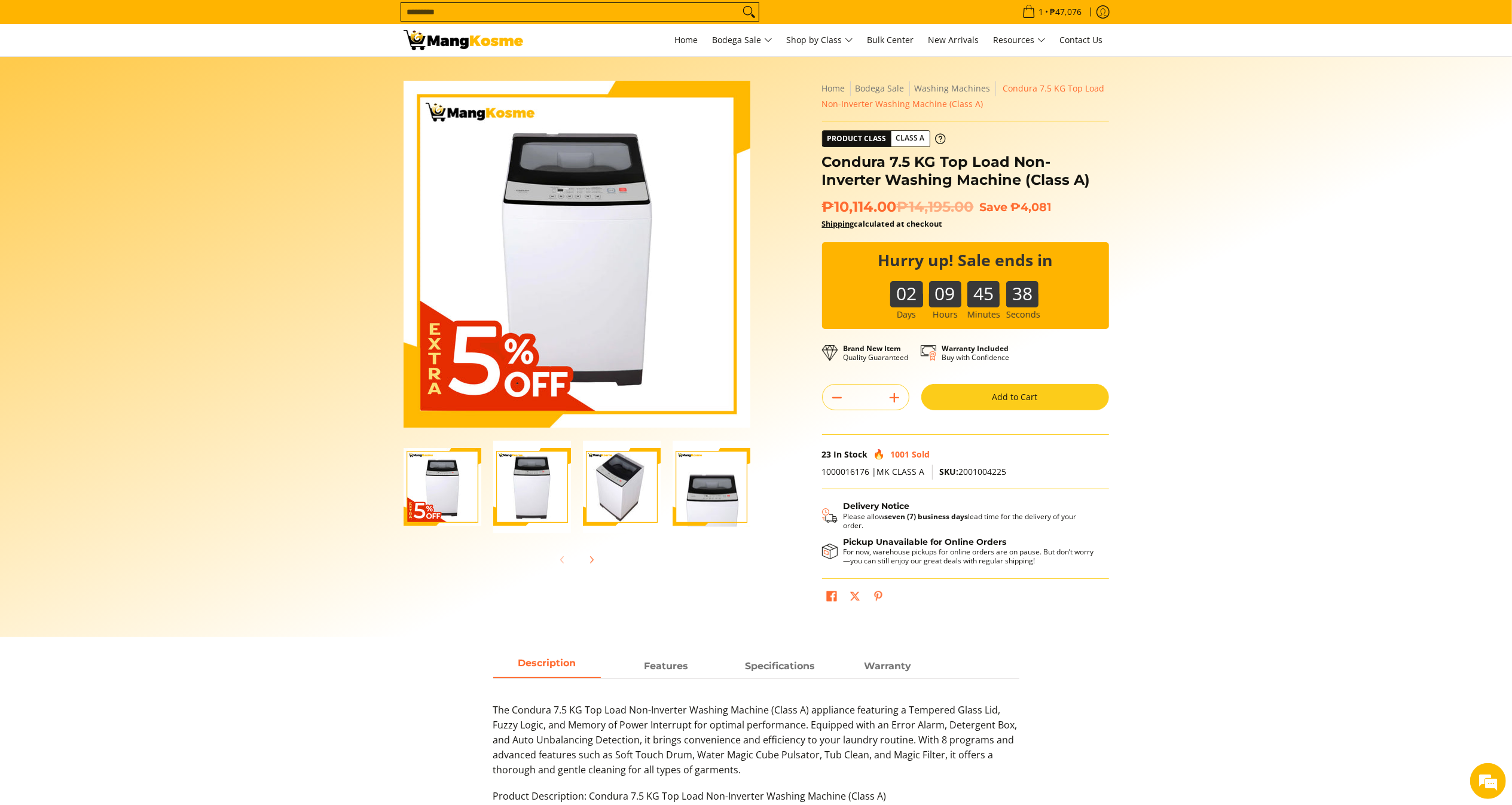
click at [902, 207] on del "₱14,195.00" at bounding box center [935, 206] width 77 height 18
drag, startPoint x: 902, startPoint y: 207, endPoint x: 1189, endPoint y: 232, distance: 288.1
click at [837, 214] on span "₱10,114.00 ₱14,195.00" at bounding box center [897, 206] width 152 height 18
drag, startPoint x: 1399, startPoint y: 262, endPoint x: 1055, endPoint y: 286, distance: 344.8
click at [1390, 262] on section "Skip to Main Content Enable zoom Disable zoom Enable zoom Disable zoom Enable z…" at bounding box center [756, 346] width 1512 height 580
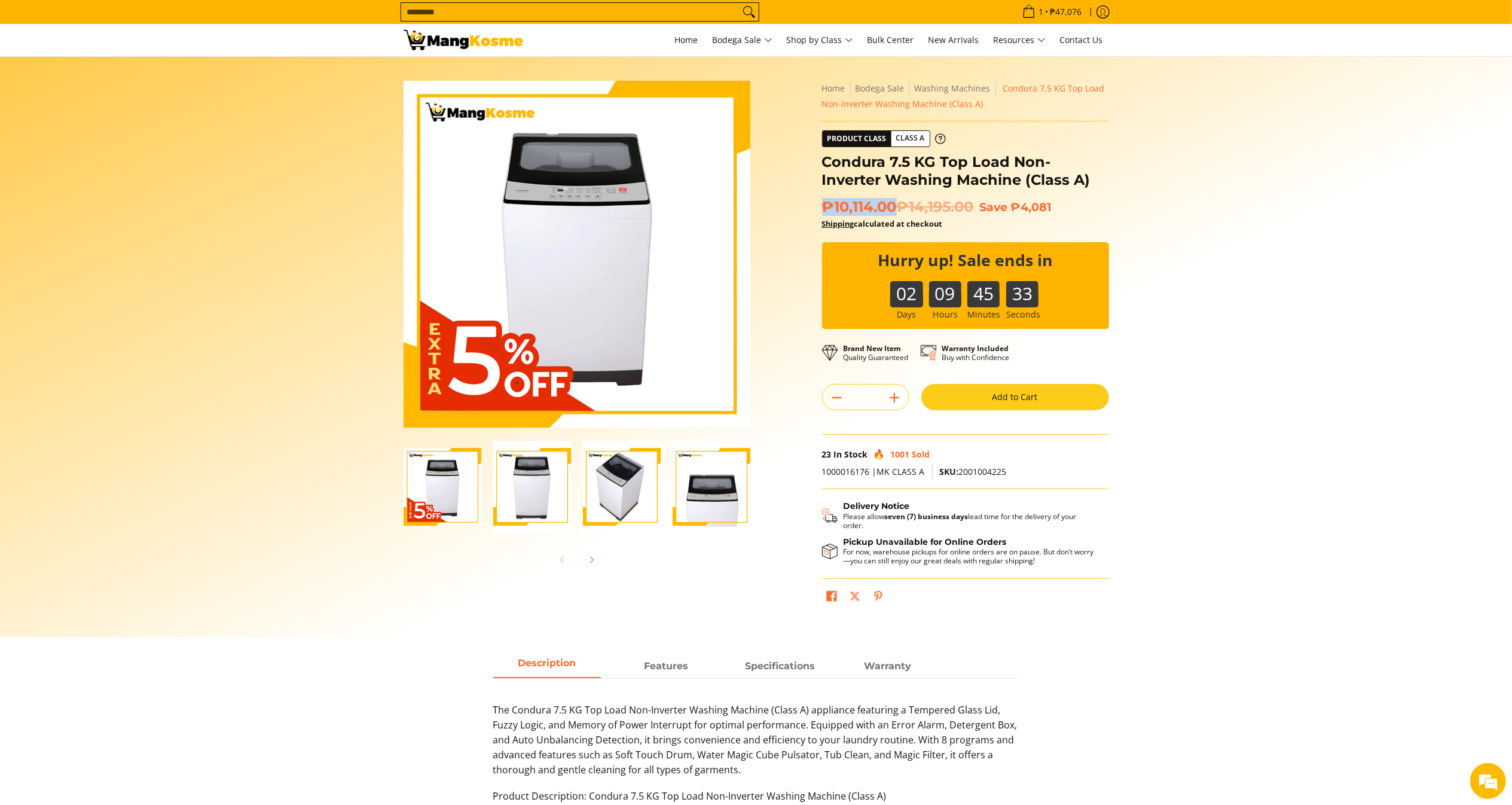
drag, startPoint x: 893, startPoint y: 212, endPoint x: 824, endPoint y: 214, distance: 69.0
click at [824, 214] on span "₱10,114.00 ₱14,195.00" at bounding box center [897, 206] width 152 height 18
copy span "₱10,114.00"
